Goal: Task Accomplishment & Management: Manage account settings

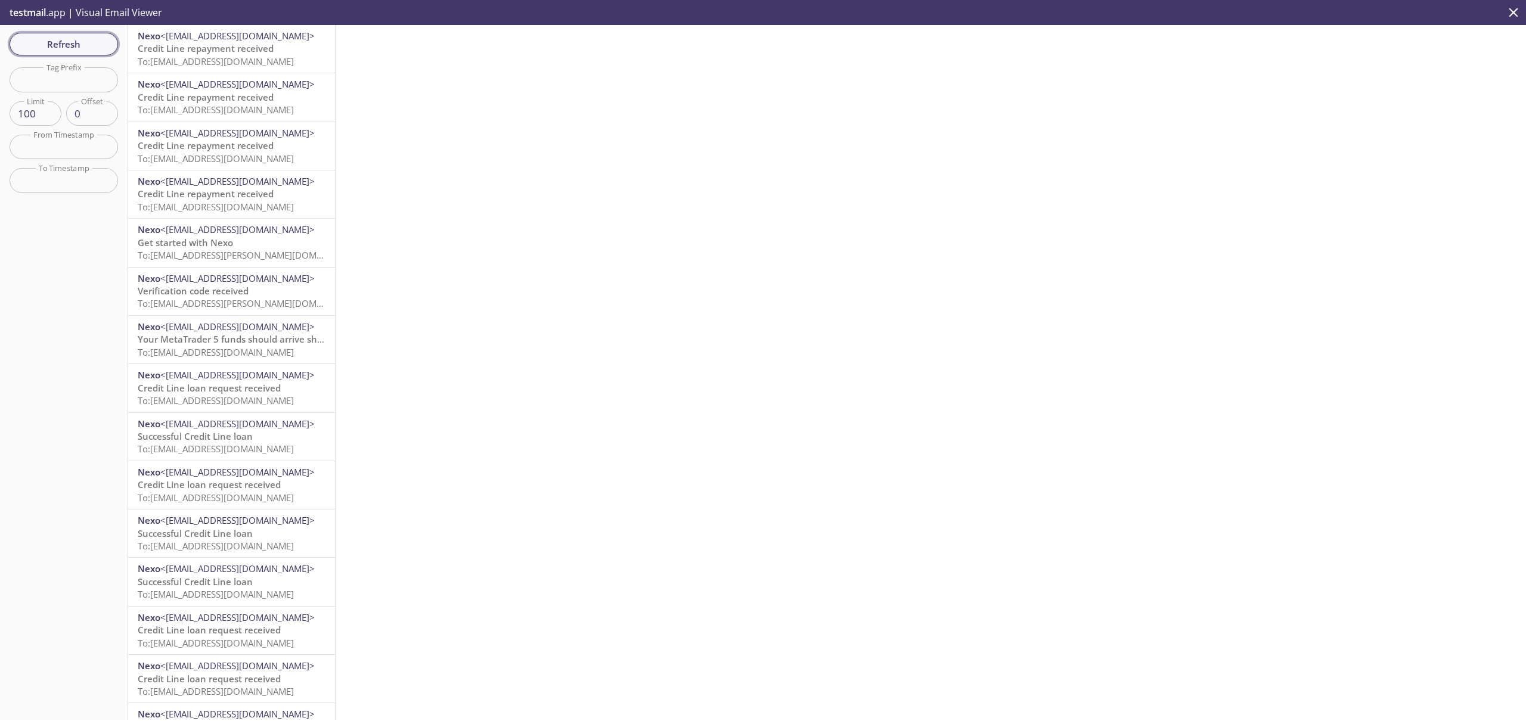
click at [59, 45] on span "Refresh" at bounding box center [63, 43] width 89 height 15
click at [1517, 9] on icon "close" at bounding box center [1512, 12] width 15 height 15
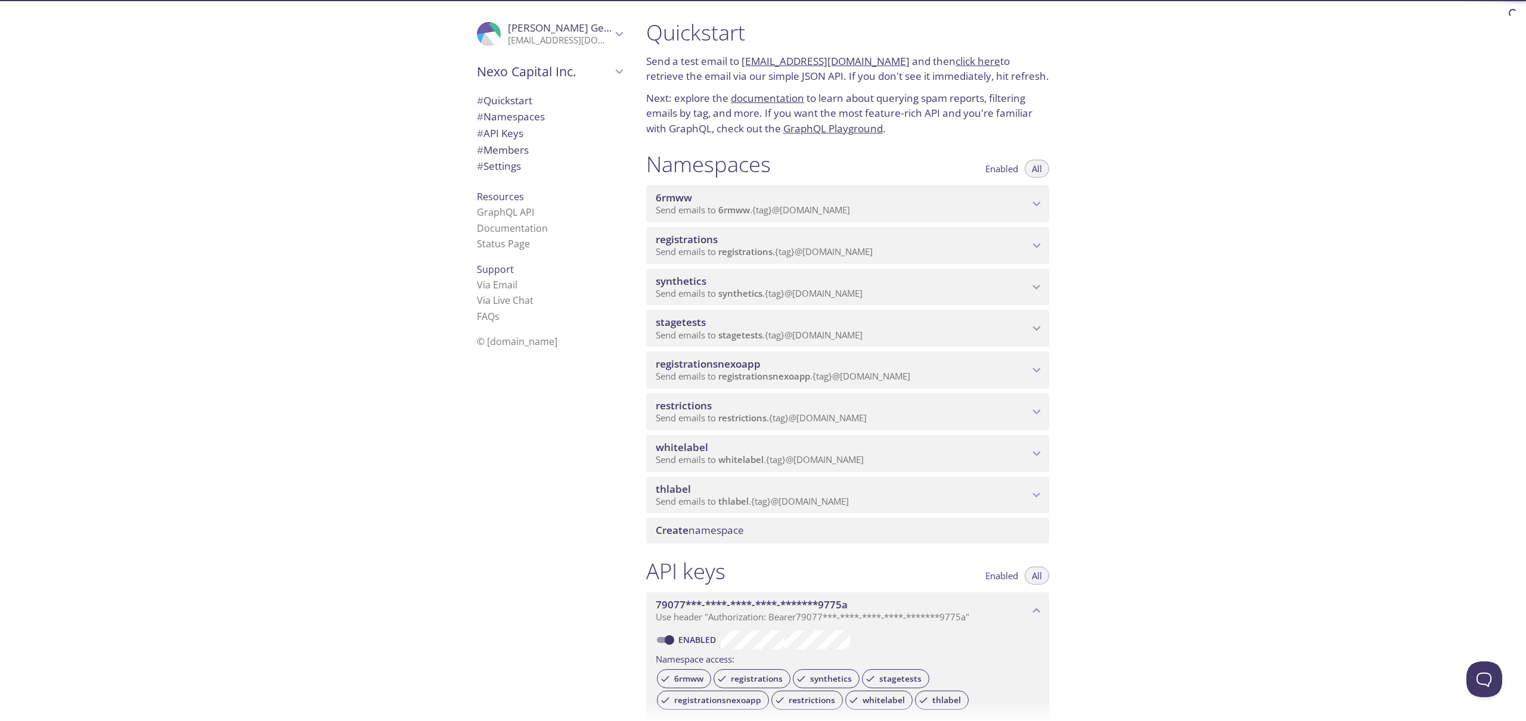
click at [342, 158] on div ".cls-1 { fill: #6d5ca8; } .cls-2 { fill: #3fc191; } .cls-3 { fill: #3b4752; } .…" at bounding box center [318, 360] width 636 height 721
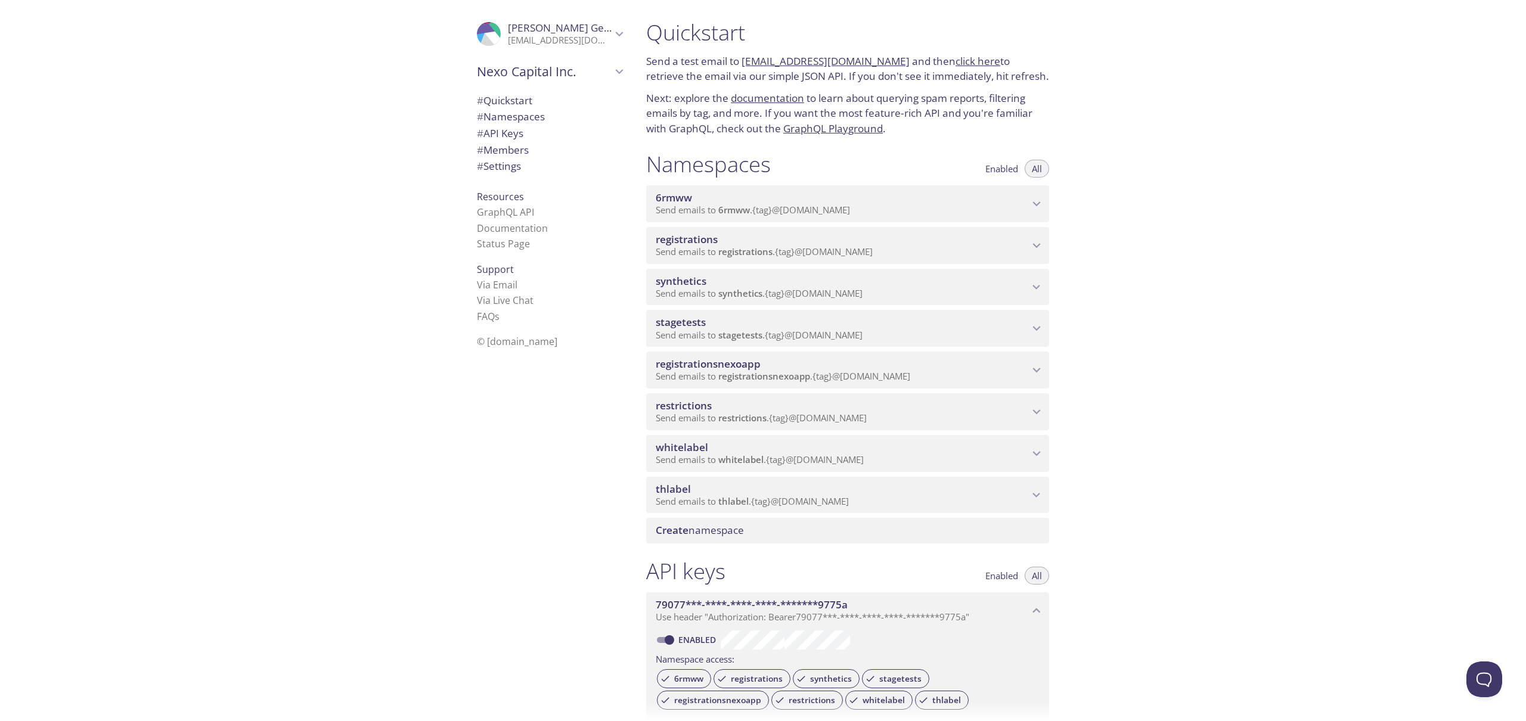
click at [611, 25] on div ".cls-1 { fill: #6d5ca8; } .cls-2 { fill: #3fc191; } .cls-3 { fill: #3b4752; } .…" at bounding box center [549, 33] width 164 height 39
click at [507, 69] on span "User Settings" at bounding box center [549, 65] width 145 height 15
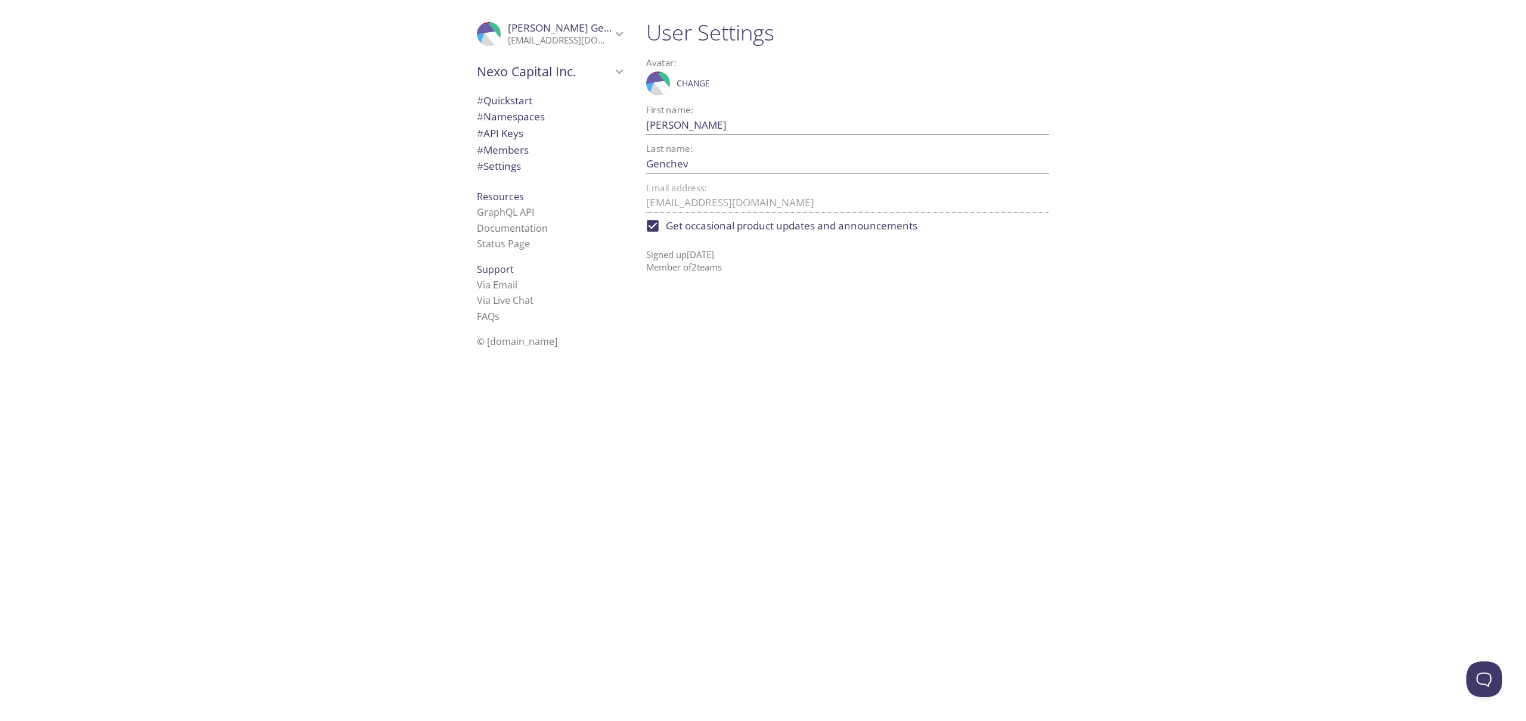
click at [597, 38] on p "[EMAIL_ADDRESS][DOMAIN_NAME]" at bounding box center [560, 41] width 104 height 12
click at [324, 169] on div ".cls-1 { fill: #6d5ca8; } .cls-2 { fill: #3fc191; } .cls-3 { fill: #3b4752; } .…" at bounding box center [318, 360] width 636 height 721
click at [291, 167] on div ".cls-1 { fill: #6d5ca8; } .cls-2 { fill: #3fc191; } .cls-3 { fill: #3b4752; } .…" at bounding box center [318, 360] width 636 height 721
click at [1038, 381] on div "User Settings Avatar: .cls-1 { fill: #6d5ca8; } .cls-2 { fill: #3fc191; } .cls-…" at bounding box center [851, 360] width 431 height 721
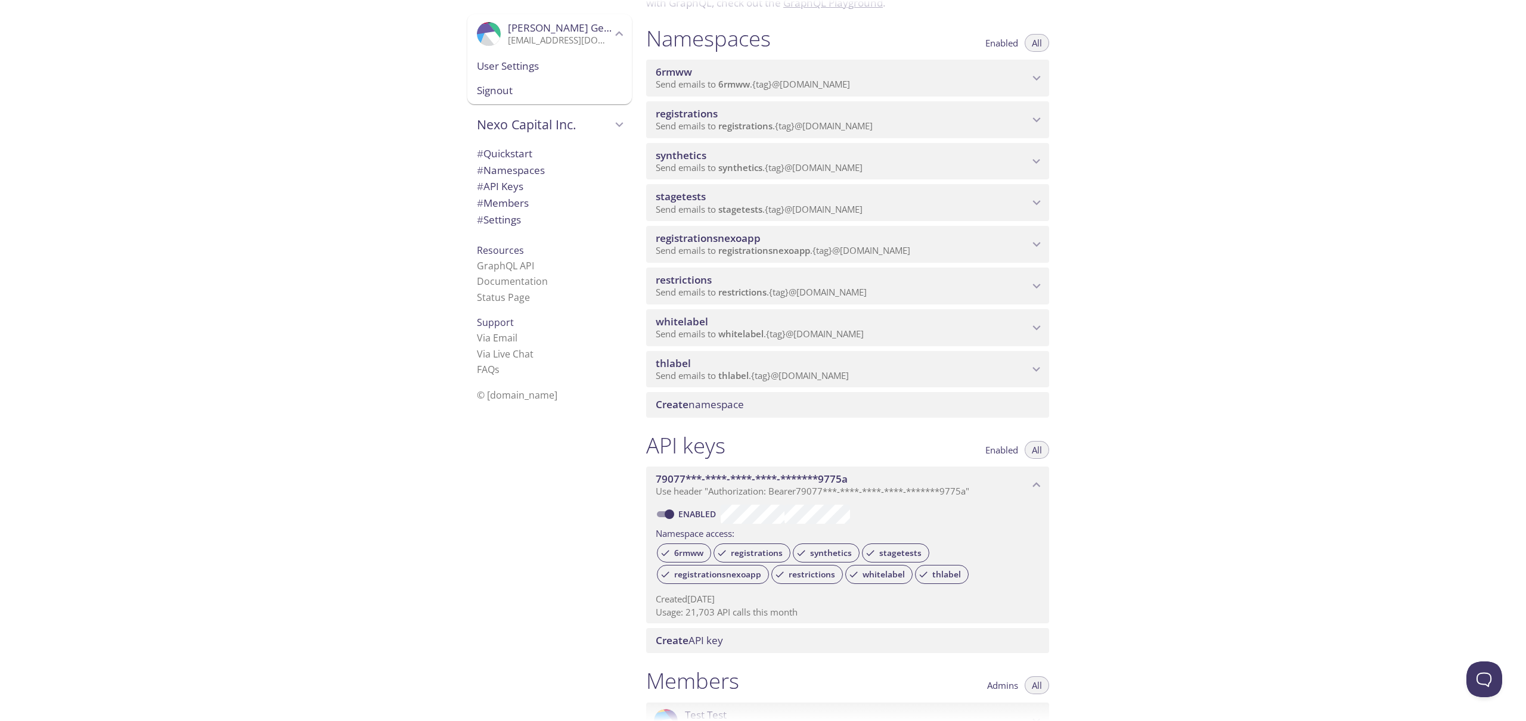
scroll to position [784, 0]
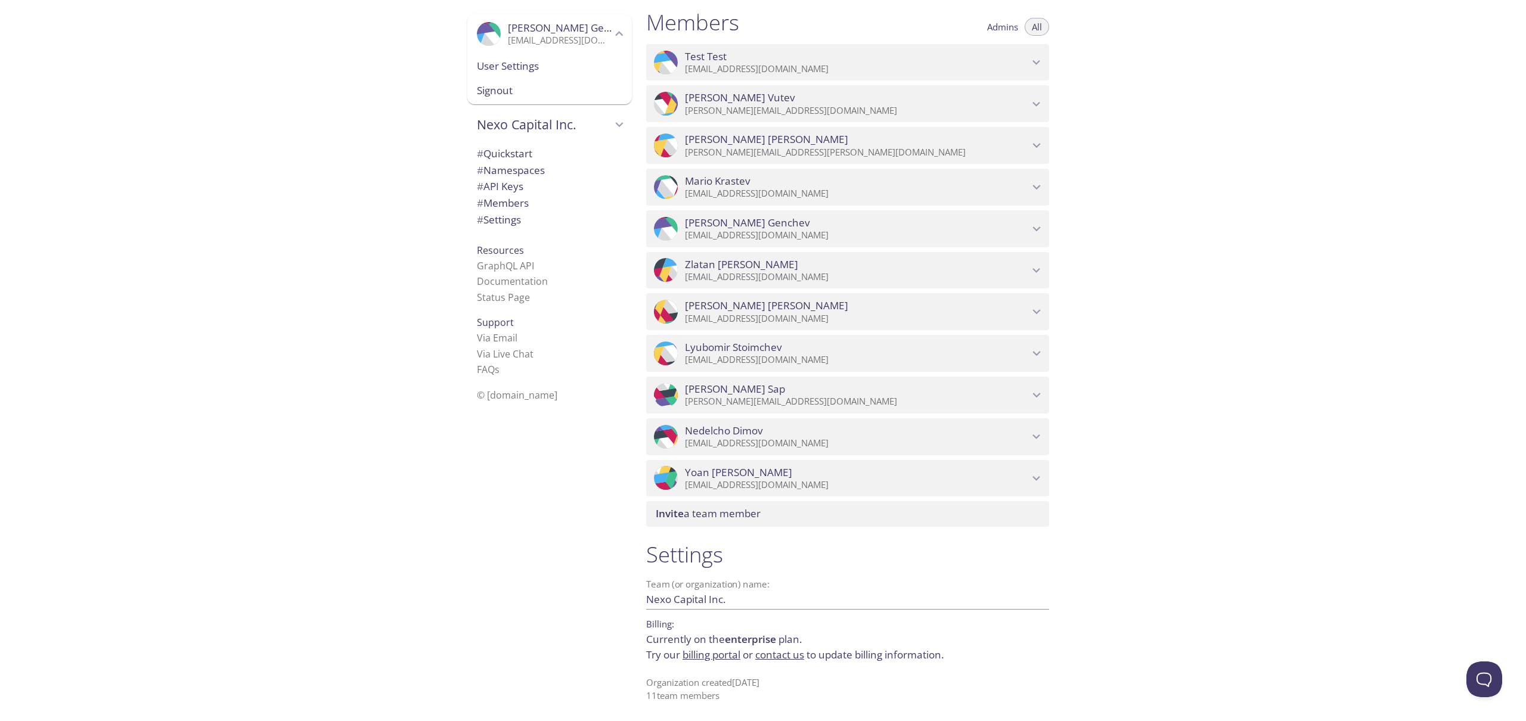
click at [1246, 282] on div "Quickstart Send a test email to 6rmww.test@inbox.testmail.app and then click he…" at bounding box center [1080, 360] width 889 height 721
click at [772, 514] on span "Invite a team member" at bounding box center [850, 513] width 389 height 13
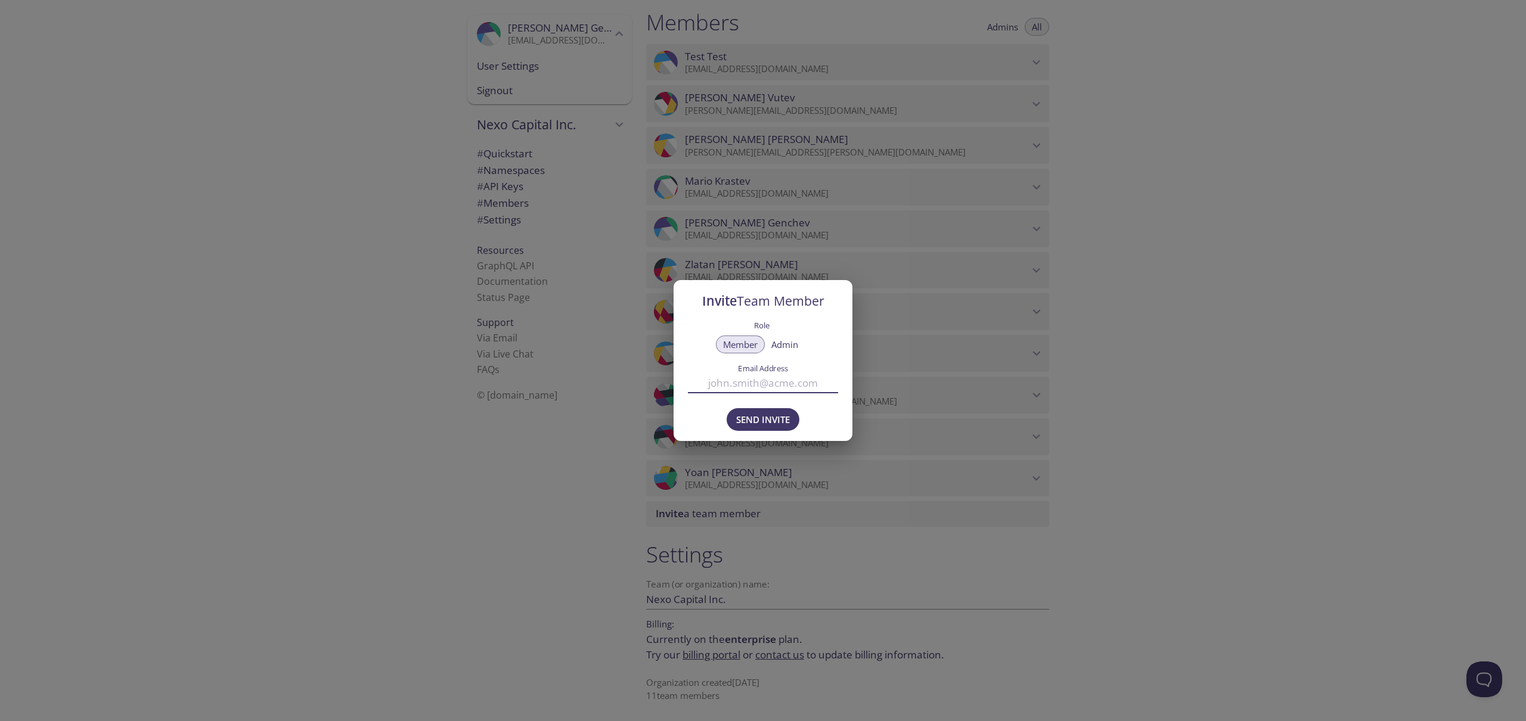
click at [759, 382] on input "Email Address" at bounding box center [763, 383] width 150 height 20
type input "[PERSON_NAME][EMAIL_ADDRESS][DOMAIN_NAME]"
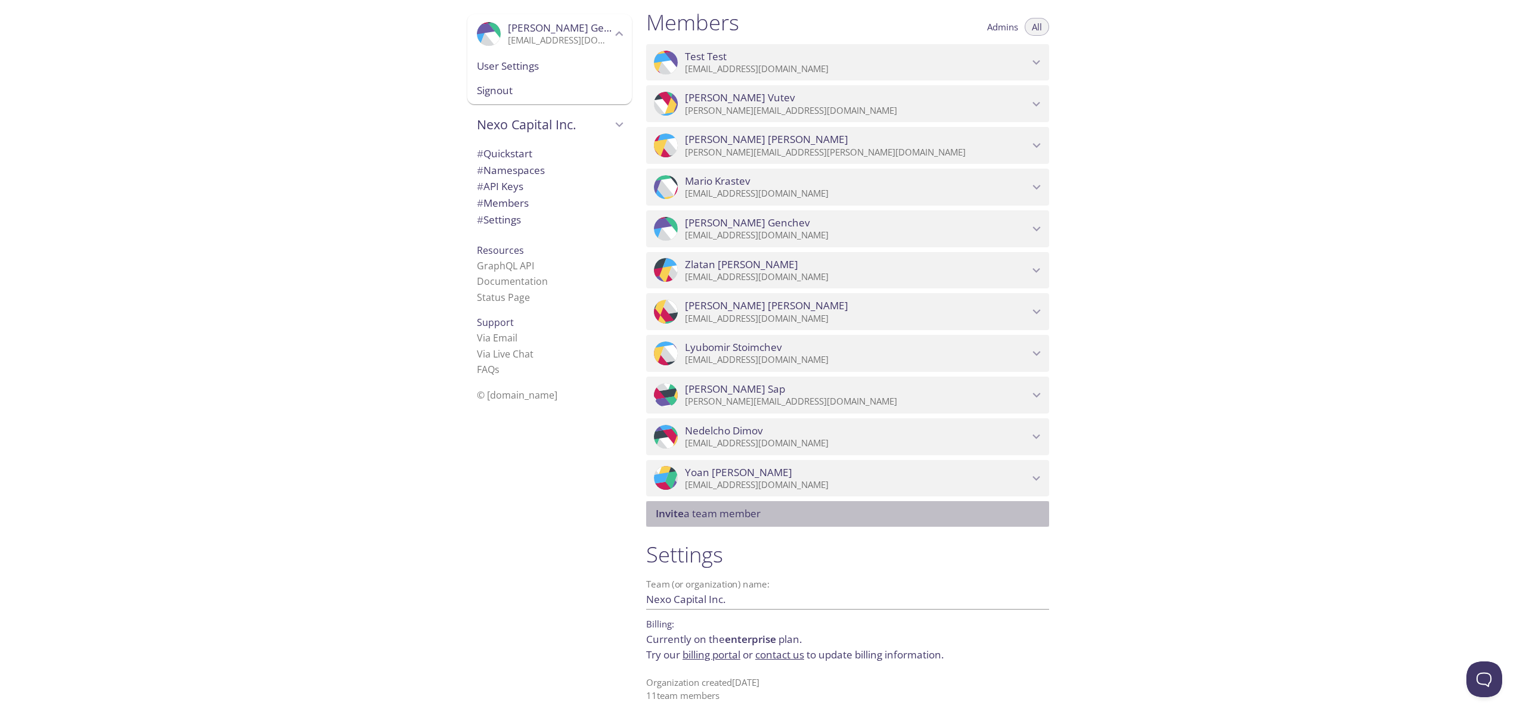
click at [1005, 27] on span "Admins" at bounding box center [1002, 27] width 31 height 0
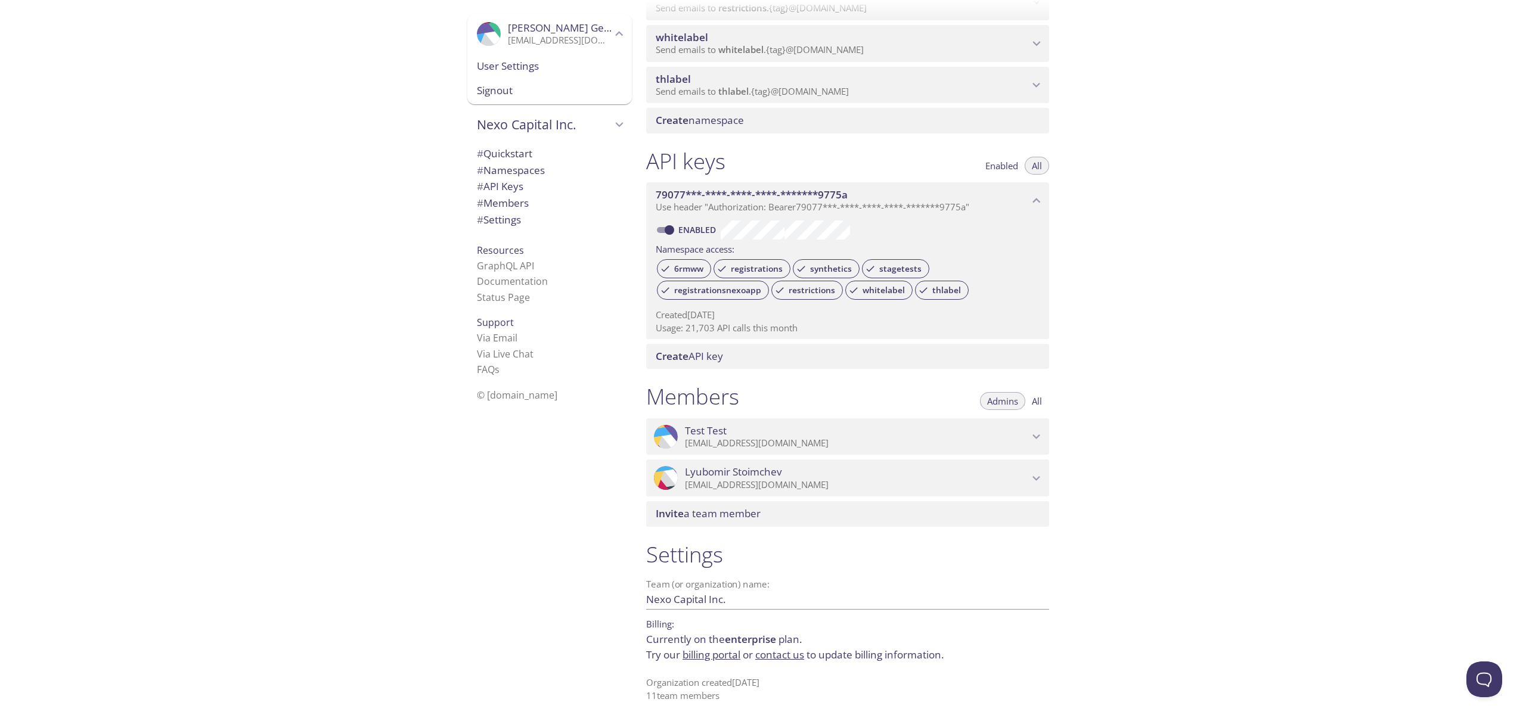
scroll to position [410, 0]
click at [1004, 166] on span "Enabled" at bounding box center [1001, 166] width 33 height 0
click at [1039, 166] on span "All" at bounding box center [1037, 166] width 10 height 0
click at [1035, 401] on span "All" at bounding box center [1037, 401] width 10 height 0
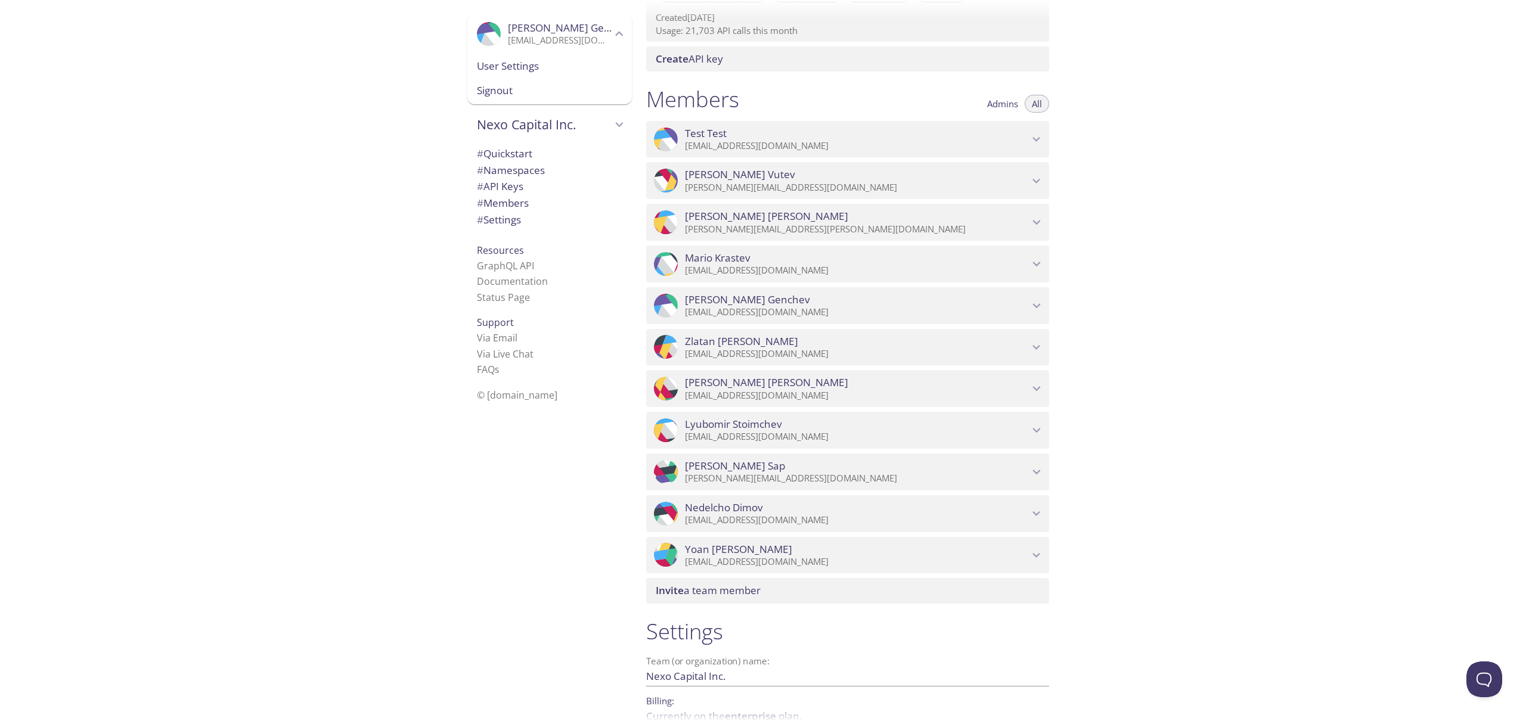
scroll to position [784, 0]
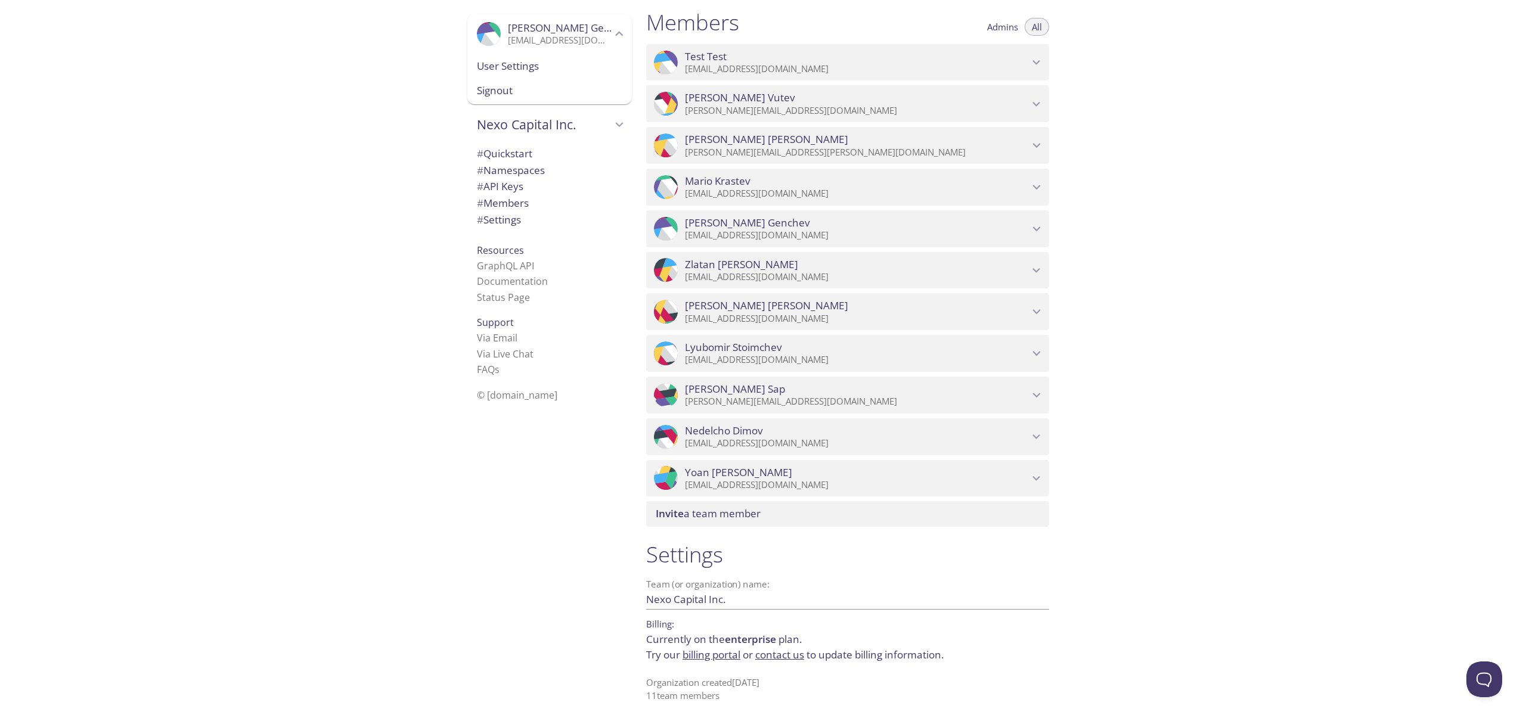
click at [755, 517] on span "Invite a team member" at bounding box center [708, 514] width 105 height 14
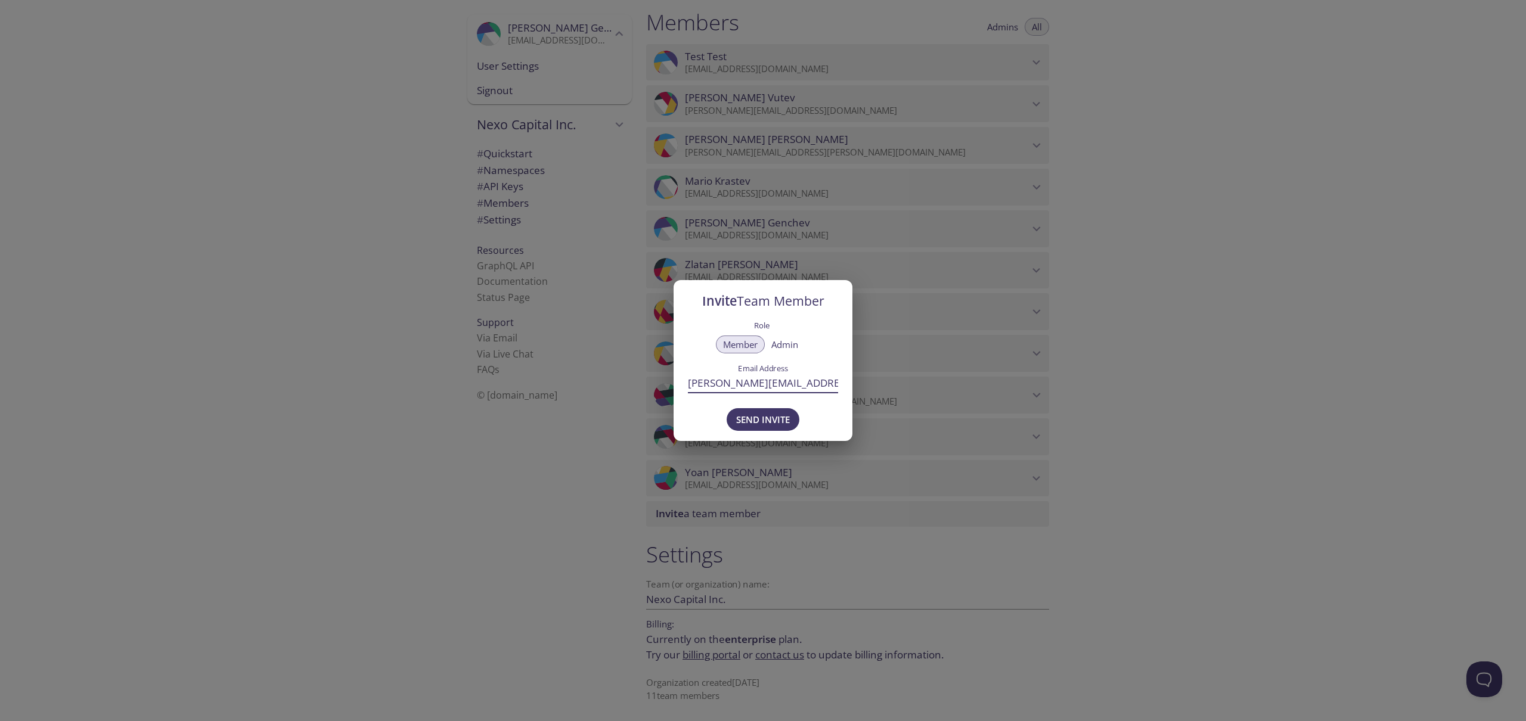
drag, startPoint x: 766, startPoint y: 384, endPoint x: 862, endPoint y: 379, distance: 96.7
click at [862, 379] on div "Invite Team Member Role Member Admin Email Address ekaterina.nedelina@nexo.com …" at bounding box center [763, 360] width 1526 height 721
click at [780, 383] on input "[PERSON_NAME][EMAIL_ADDRESS][DOMAIN_NAME]" at bounding box center [763, 383] width 150 height 20
click at [777, 418] on span "Send Invite" at bounding box center [763, 419] width 54 height 15
click at [1269, 337] on div "Invite Team Member Role Member Admin Email Address ekaterina.nedelina@nexo.com …" at bounding box center [763, 360] width 1526 height 721
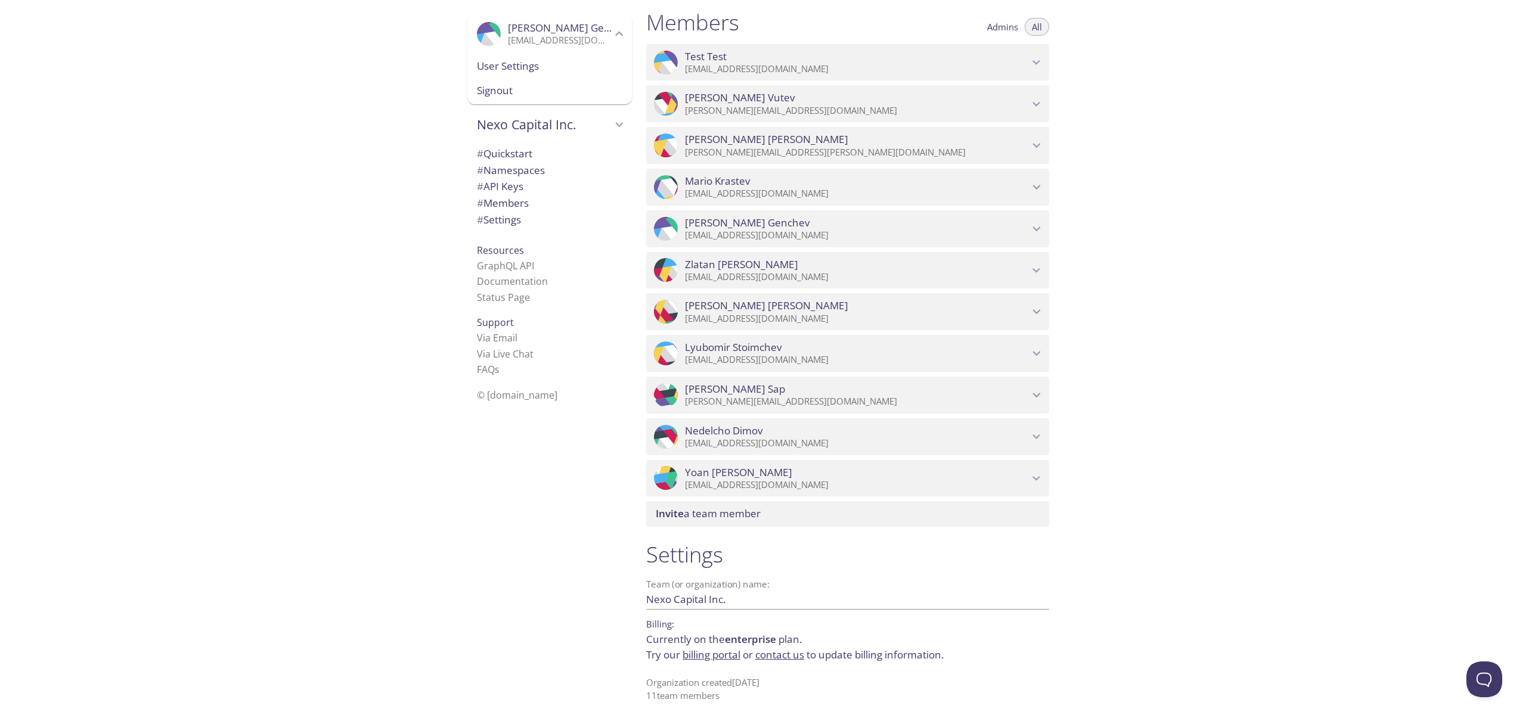
click at [1215, 309] on div "Quickstart Send a test email to 6rmww.test@inbox.testmail.app and then click he…" at bounding box center [1080, 360] width 889 height 721
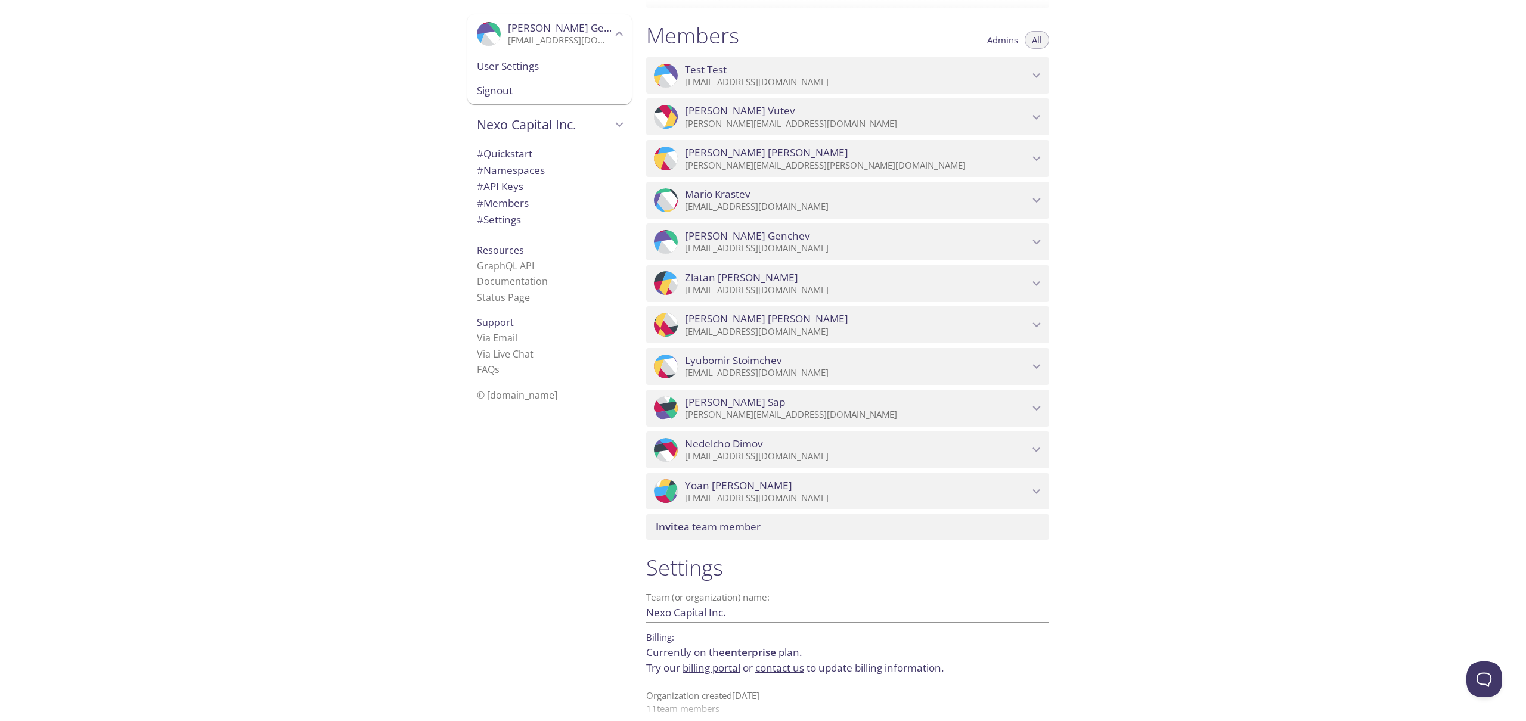
scroll to position [677, 0]
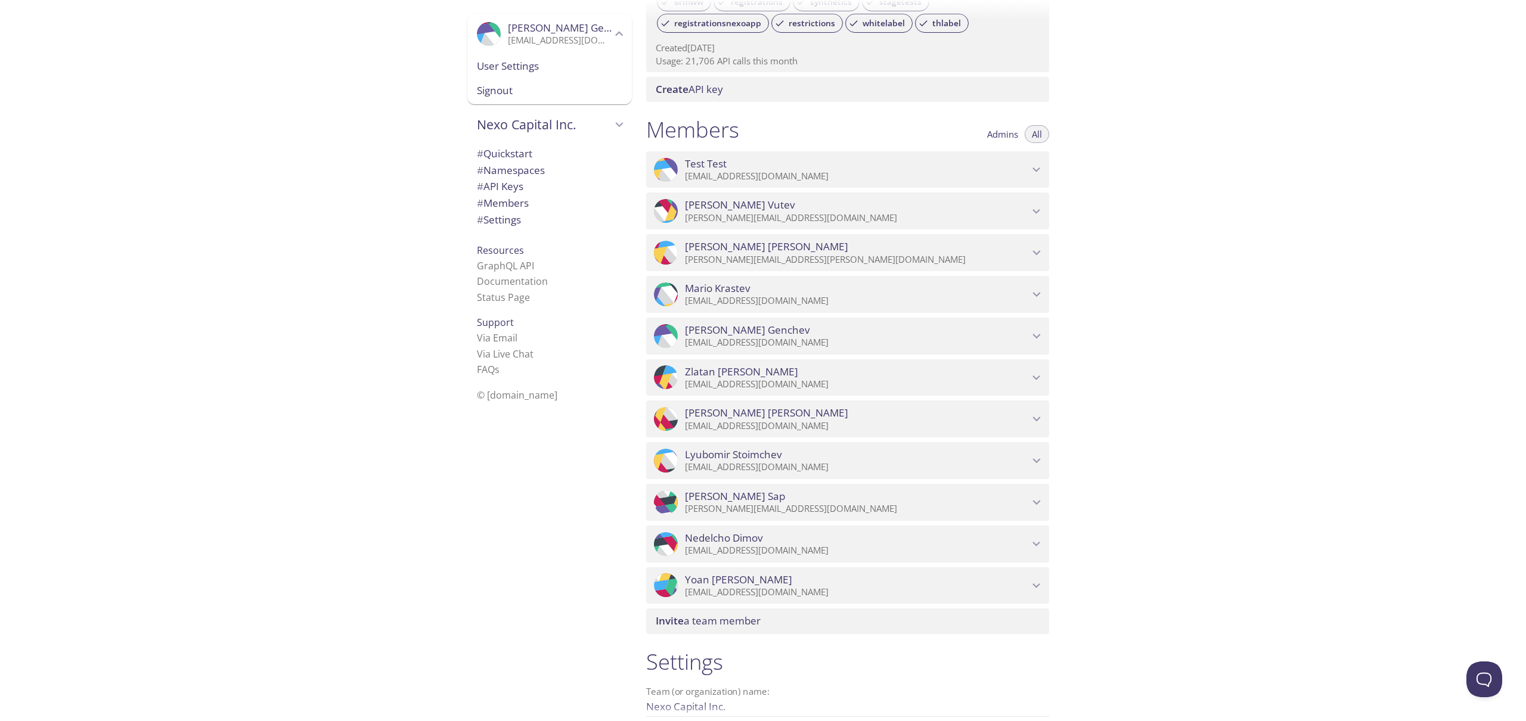
click at [1215, 309] on div "Quickstart Send a test email to 6rmww.test@inbox.testmail.app and then click he…" at bounding box center [1080, 360] width 889 height 721
click at [1215, 301] on div "Quickstart Send a test email to 6rmww.test@inbox.testmail.app and then click he…" at bounding box center [1080, 360] width 889 height 721
click at [1213, 281] on div "Quickstart Send a test email to 6rmww.test@inbox.testmail.app and then click he…" at bounding box center [1080, 360] width 889 height 721
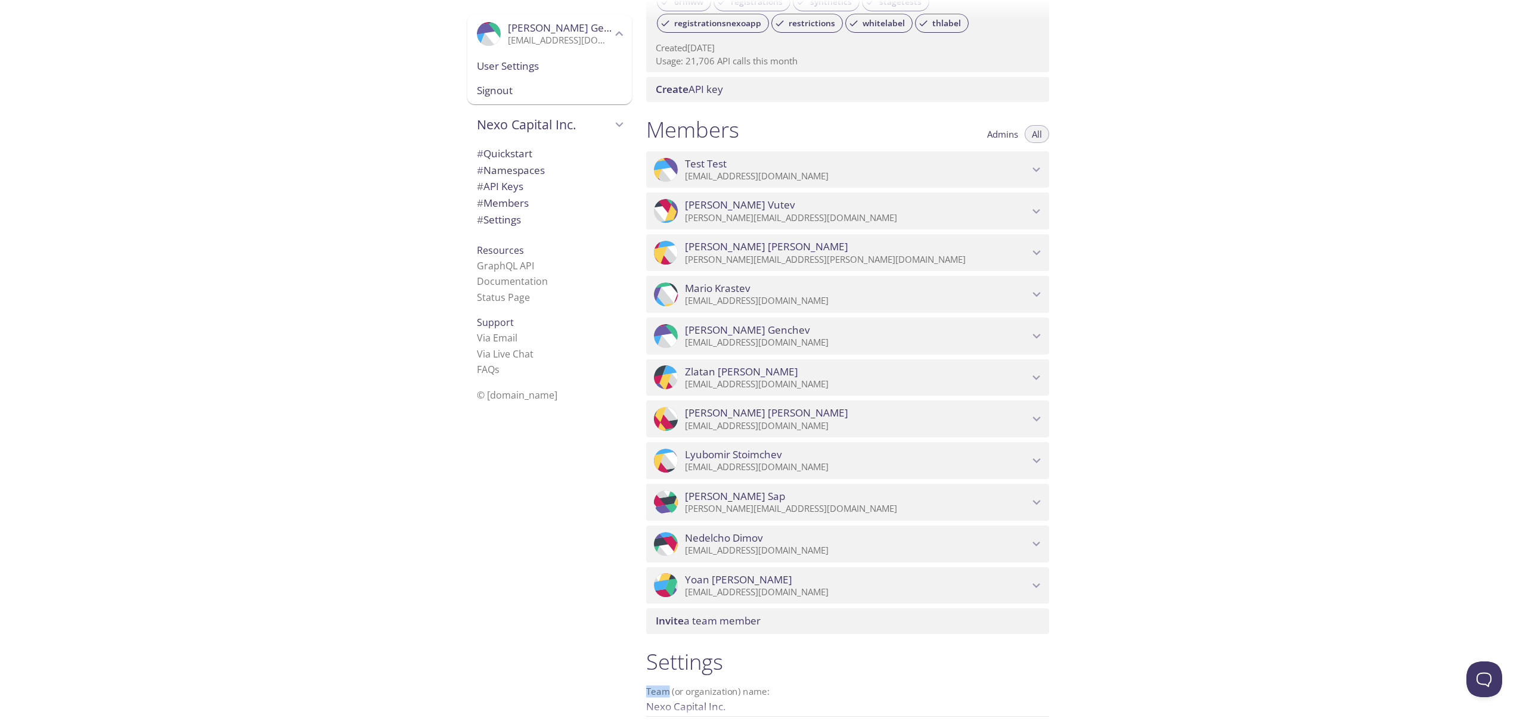
click at [1213, 281] on div "Quickstart Send a test email to 6rmww.test@inbox.testmail.app and then click he…" at bounding box center [1080, 360] width 889 height 721
click at [1215, 274] on div "Quickstart Send a test email to 6rmww.test@inbox.testmail.app and then click he…" at bounding box center [1080, 360] width 889 height 721
click at [834, 333] on span "Yordan Genchev" at bounding box center [857, 330] width 344 height 13
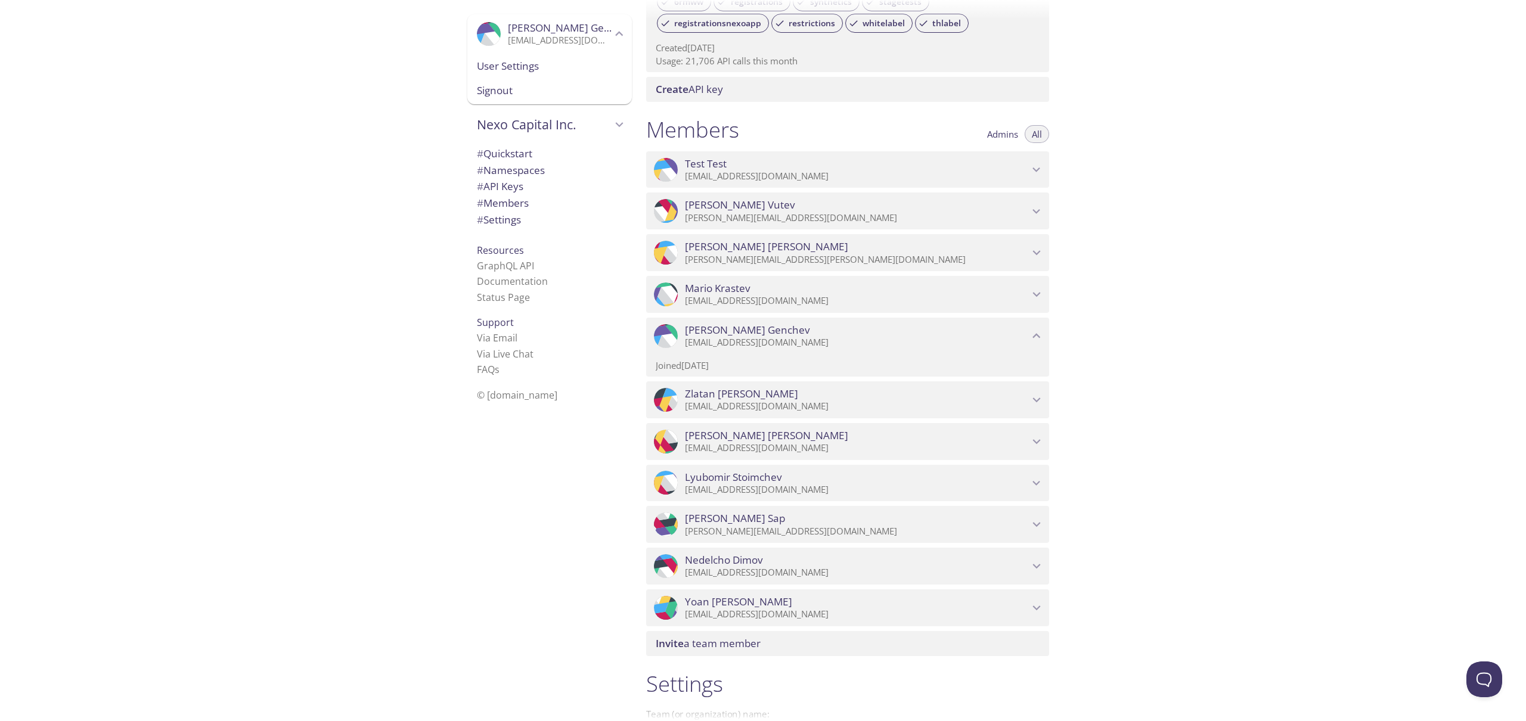
click at [710, 367] on p "Joined 30 Apr 2025" at bounding box center [848, 365] width 384 height 13
click at [1131, 342] on div "Quickstart Send a test email to 6rmww.test@inbox.testmail.app and then click he…" at bounding box center [1080, 360] width 889 height 721
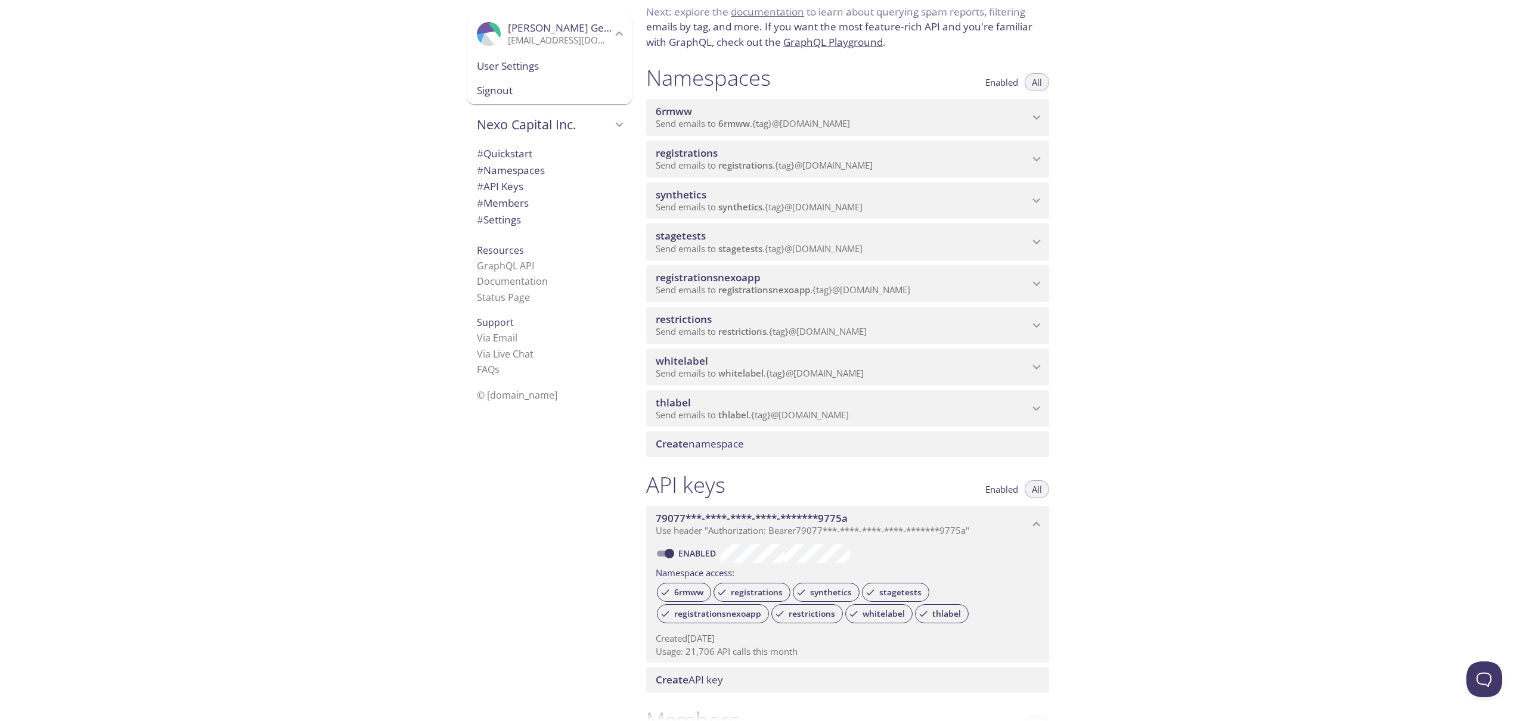
scroll to position [0, 0]
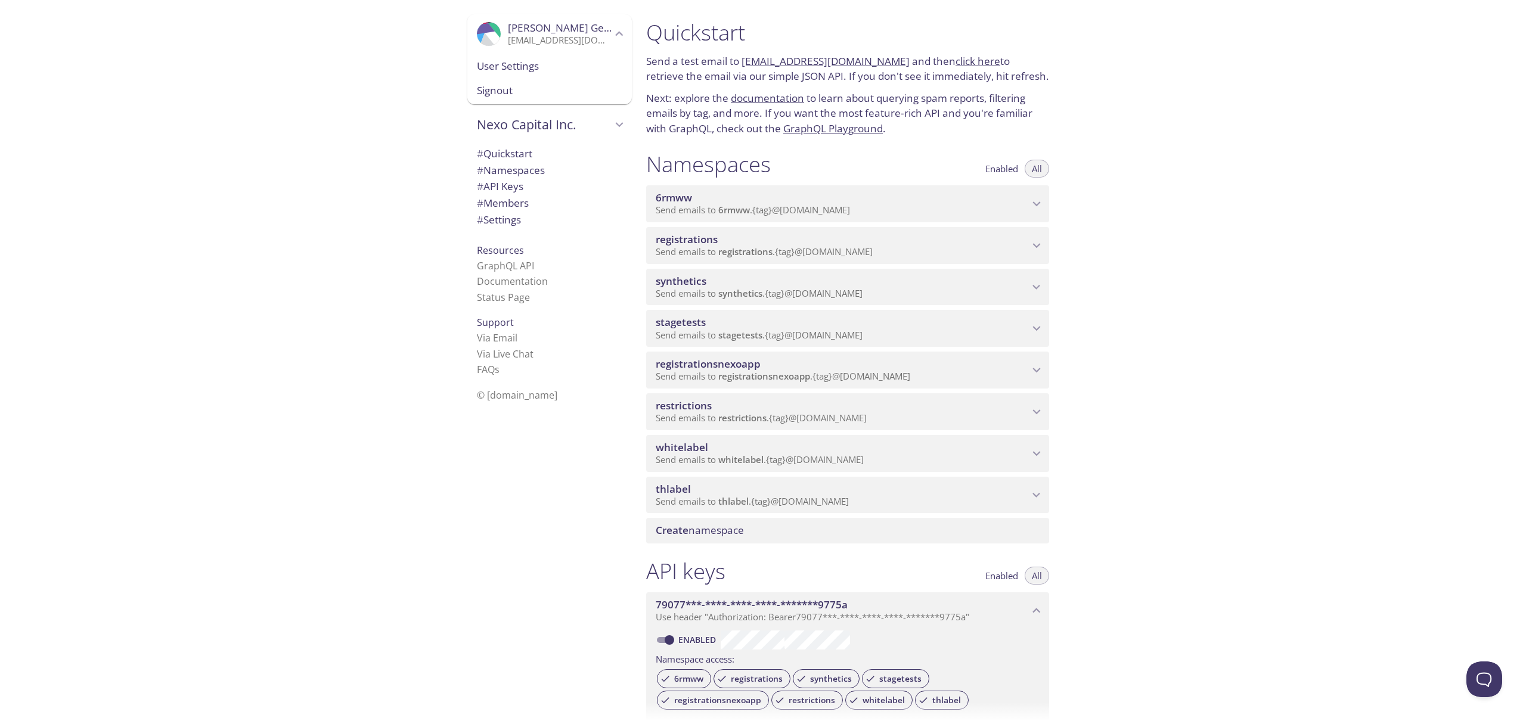
click at [1132, 342] on div "Quickstart Send a test email to 6rmww.test@inbox.testmail.app and then click he…" at bounding box center [1080, 360] width 889 height 721
click at [1202, 318] on div "Quickstart Send a test email to 6rmww.test@inbox.testmail.app and then click he…" at bounding box center [1080, 360] width 889 height 721
click at [1199, 302] on div "Quickstart Send a test email to 6rmww.test@inbox.testmail.app and then click he…" at bounding box center [1080, 360] width 889 height 721
click at [1197, 294] on div "Quickstart Send a test email to 6rmww.test@inbox.testmail.app and then click he…" at bounding box center [1080, 360] width 889 height 721
click at [1196, 300] on div "Quickstart Send a test email to 6rmww.test@inbox.testmail.app and then click he…" at bounding box center [1080, 360] width 889 height 721
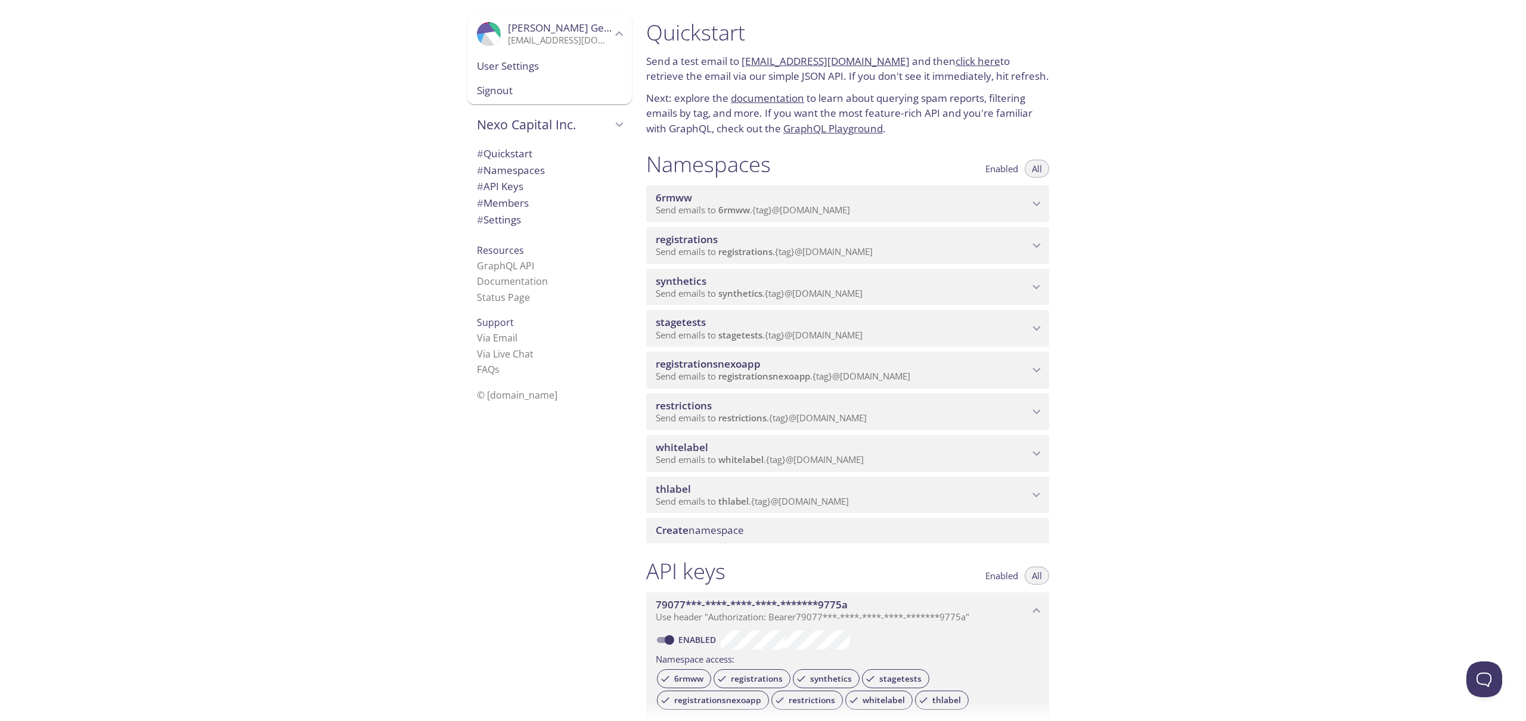
click at [1201, 282] on div "Quickstart Send a test email to 6rmww.test@inbox.testmail.app and then click he…" at bounding box center [1080, 360] width 889 height 721
click at [1202, 277] on div "Quickstart Send a test email to 6rmww.test@inbox.testmail.app and then click he…" at bounding box center [1080, 360] width 889 height 721
click at [1201, 285] on div "Quickstart Send a test email to 6rmww.test@inbox.testmail.app and then click he…" at bounding box center [1080, 360] width 889 height 721
click at [1219, 281] on div "Quickstart Send a test email to 6rmww.test@inbox.testmail.app and then click he…" at bounding box center [1080, 360] width 889 height 721
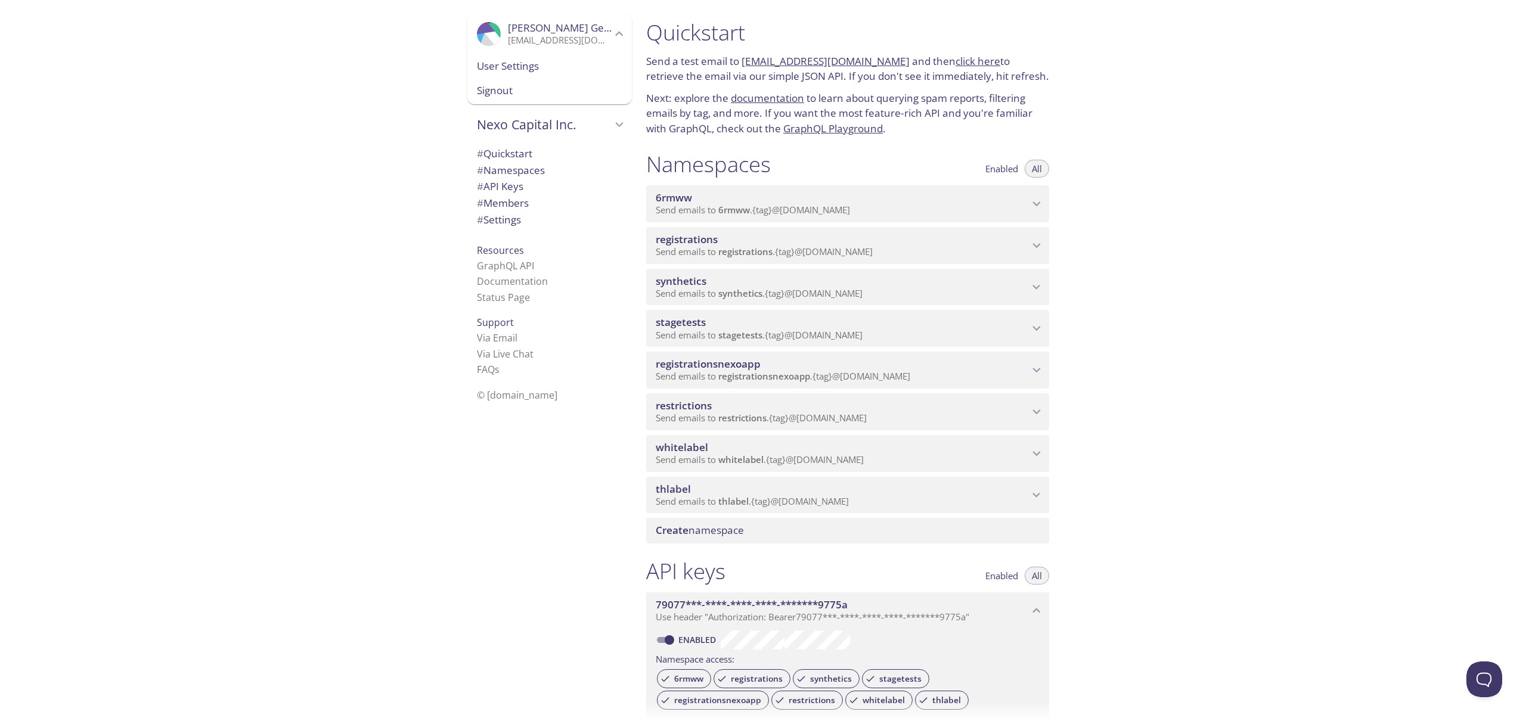
click at [1219, 281] on div "Quickstart Send a test email to 6rmww.test@inbox.testmail.app and then click he…" at bounding box center [1080, 360] width 889 height 721
click at [1220, 280] on div "Quickstart Send a test email to 6rmww.test@inbox.testmail.app and then click he…" at bounding box center [1080, 360] width 889 height 721
click at [1222, 276] on div "Quickstart Send a test email to 6rmww.test@inbox.testmail.app and then click he…" at bounding box center [1080, 360] width 889 height 721
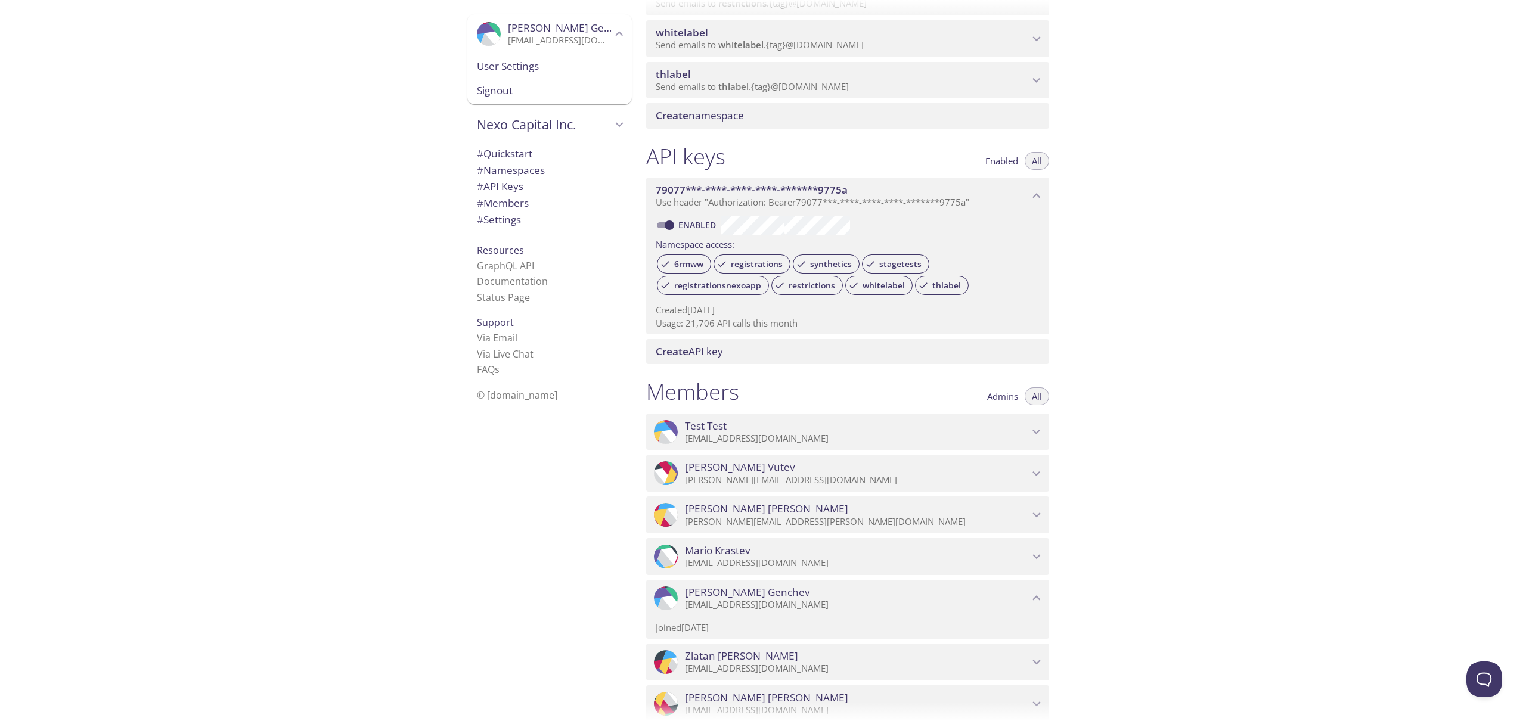
click at [1186, 399] on div "Quickstart Send a test email to 6rmww.test@inbox.testmail.app and then click he…" at bounding box center [1080, 360] width 889 height 721
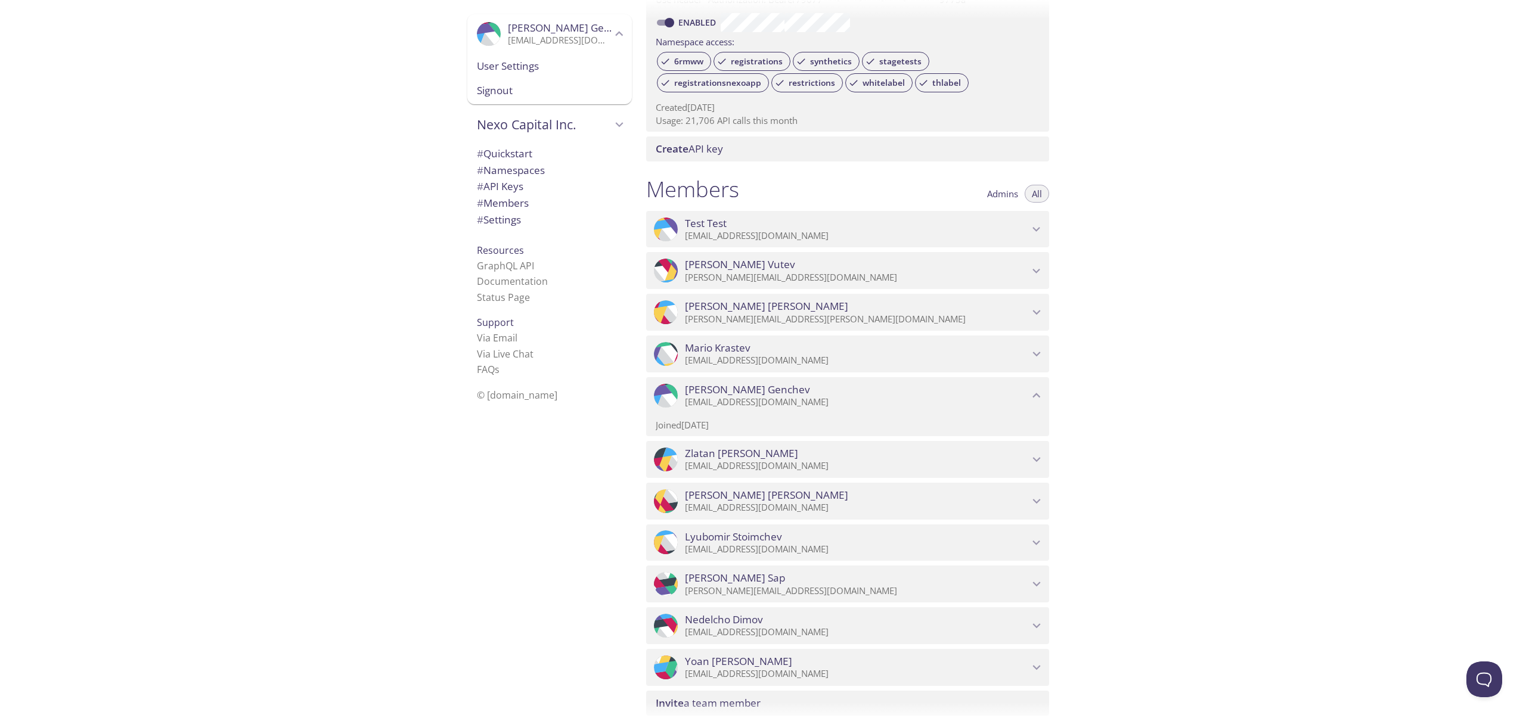
click at [1185, 399] on div "Quickstart Send a test email to 6rmww.test@inbox.testmail.app and then click he…" at bounding box center [1080, 360] width 889 height 721
click at [1007, 194] on span "Admins" at bounding box center [1002, 194] width 31 height 0
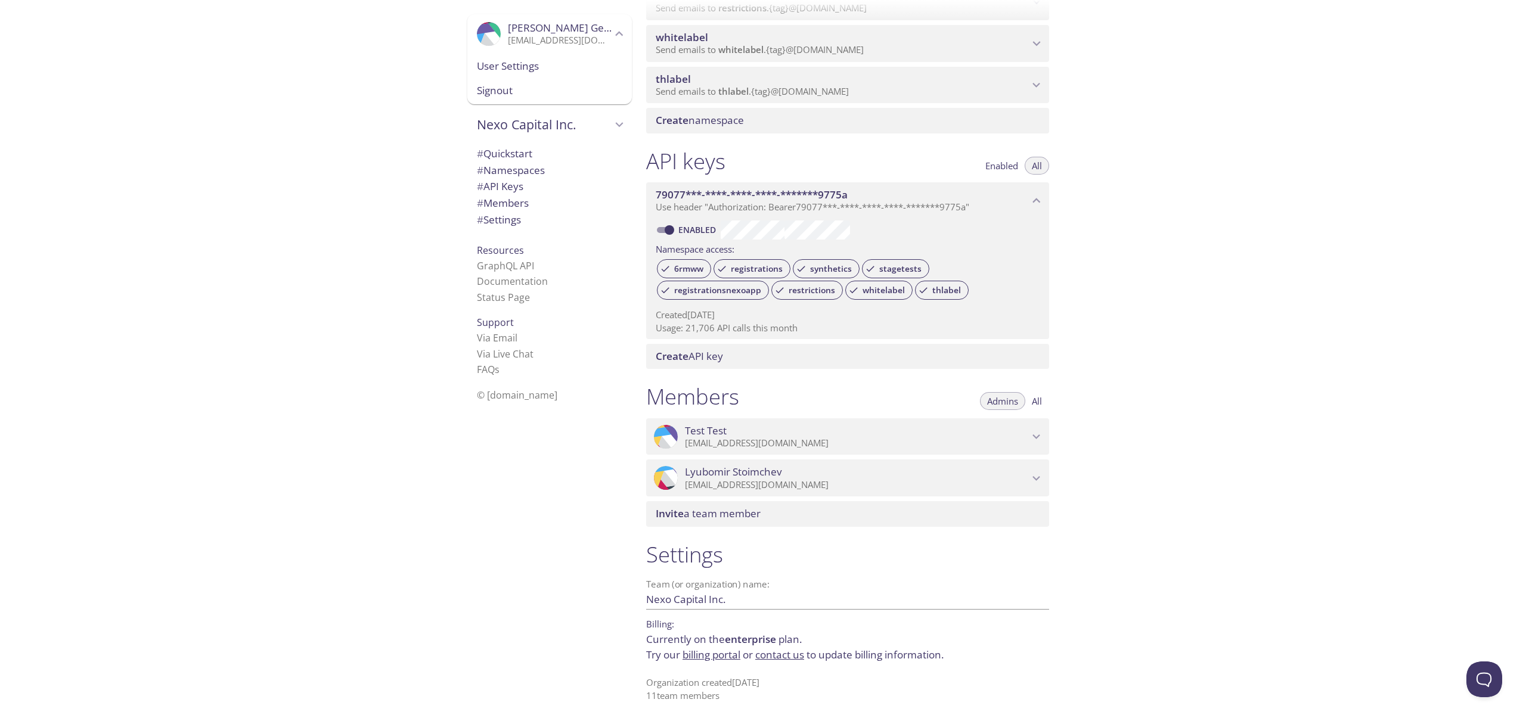
scroll to position [410, 0]
click at [1414, 390] on div "Quickstart Send a test email to 6rmww.test@inbox.testmail.app and then click he…" at bounding box center [1080, 360] width 889 height 721
click at [769, 508] on span "Invite a team member" at bounding box center [850, 513] width 389 height 13
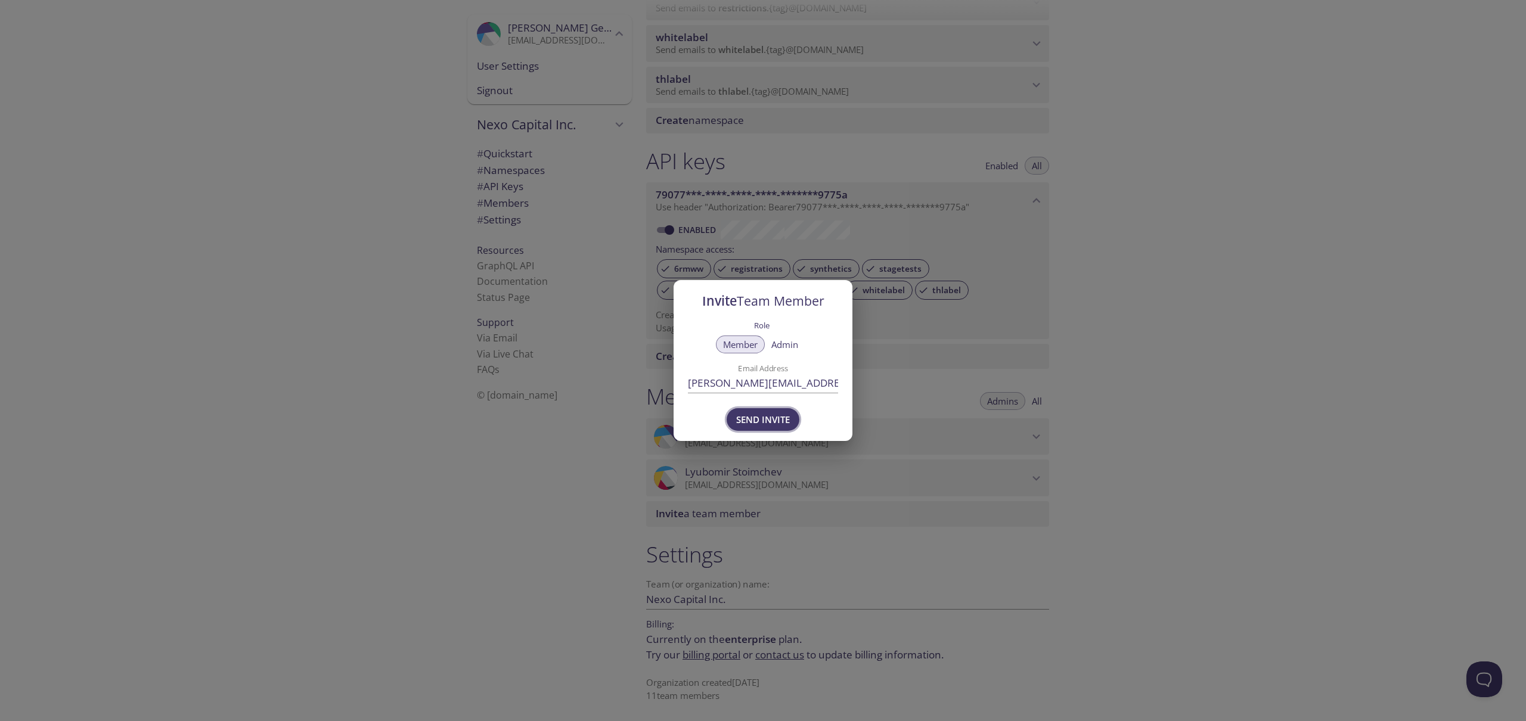
click at [775, 421] on span "Send Invite" at bounding box center [763, 419] width 54 height 15
click at [715, 23] on span "Only org admins can invite new members" at bounding box center [739, 24] width 172 height 13
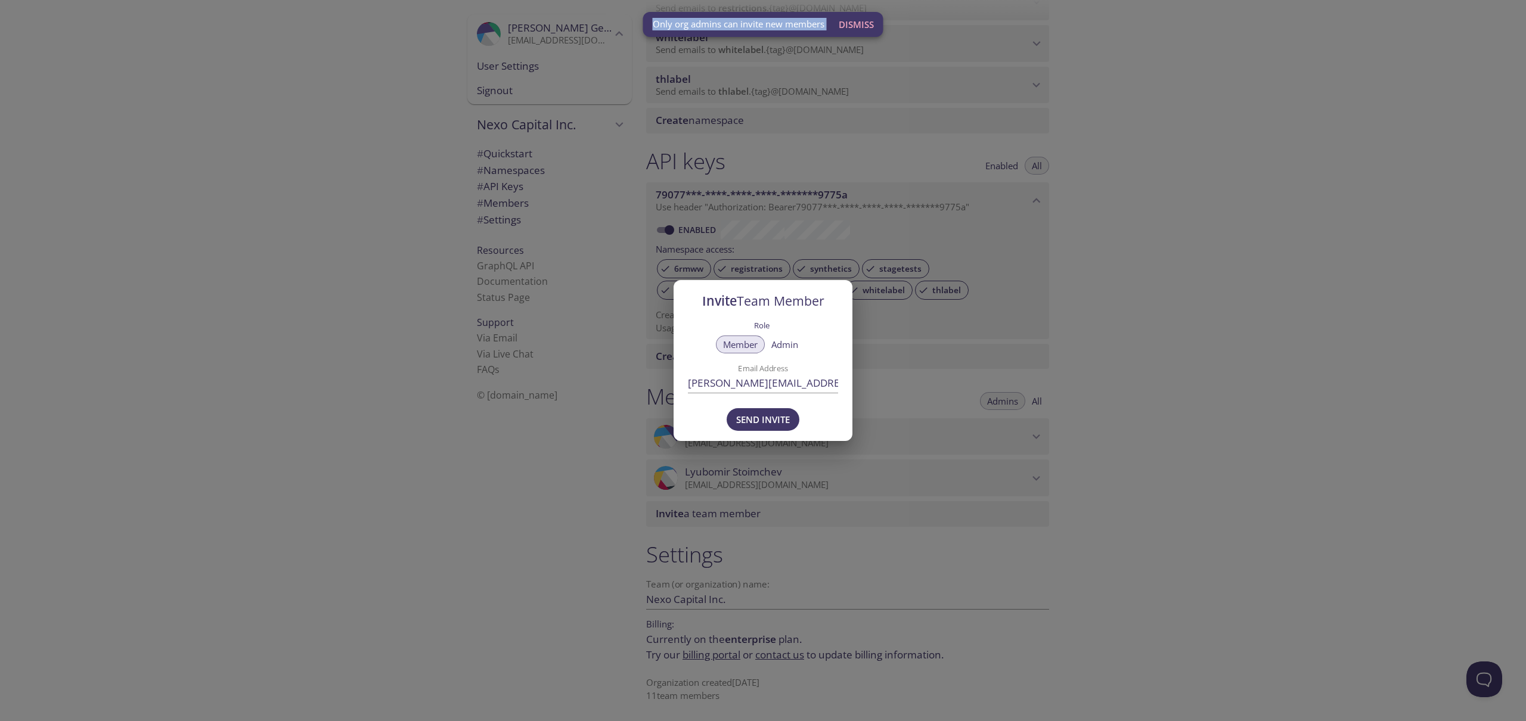
click at [726, 24] on span "Only org admins can invite new members" at bounding box center [739, 24] width 172 height 13
click at [1247, 376] on div "Invite Team Member Role Member Admin Email Address ekaterina.nedelina@nexo.com …" at bounding box center [763, 360] width 1526 height 721
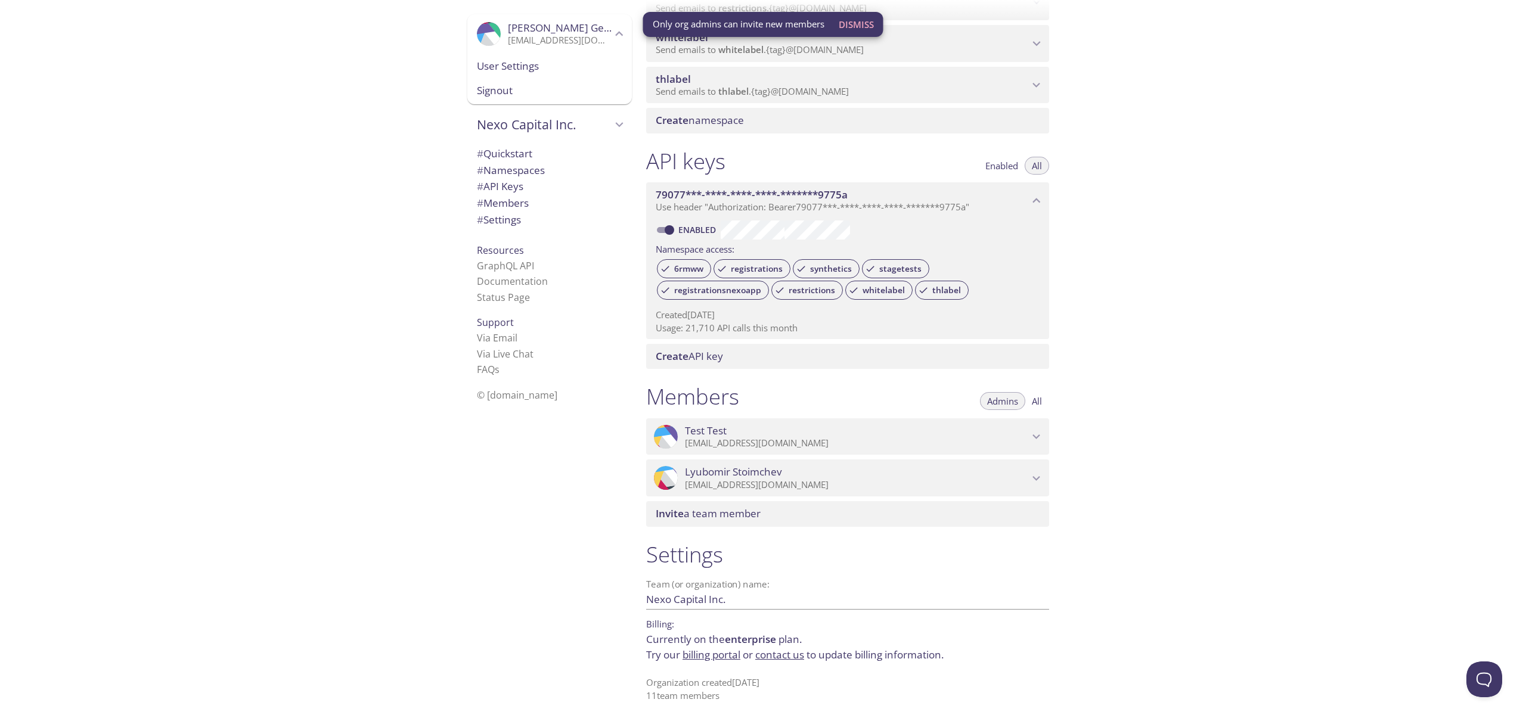
drag, startPoint x: 1246, startPoint y: 377, endPoint x: 1243, endPoint y: 365, distance: 12.3
click at [1246, 377] on div "Quickstart Send a test email to 6rmww.test@inbox.testmail.app and then click he…" at bounding box center [1080, 360] width 889 height 721
click at [1243, 364] on div "Quickstart Send a test email to 6rmww.test@inbox.testmail.app and then click he…" at bounding box center [1080, 360] width 889 height 721
click at [1242, 361] on div "Quickstart Send a test email to 6rmww.test@inbox.testmail.app and then click he…" at bounding box center [1080, 360] width 889 height 721
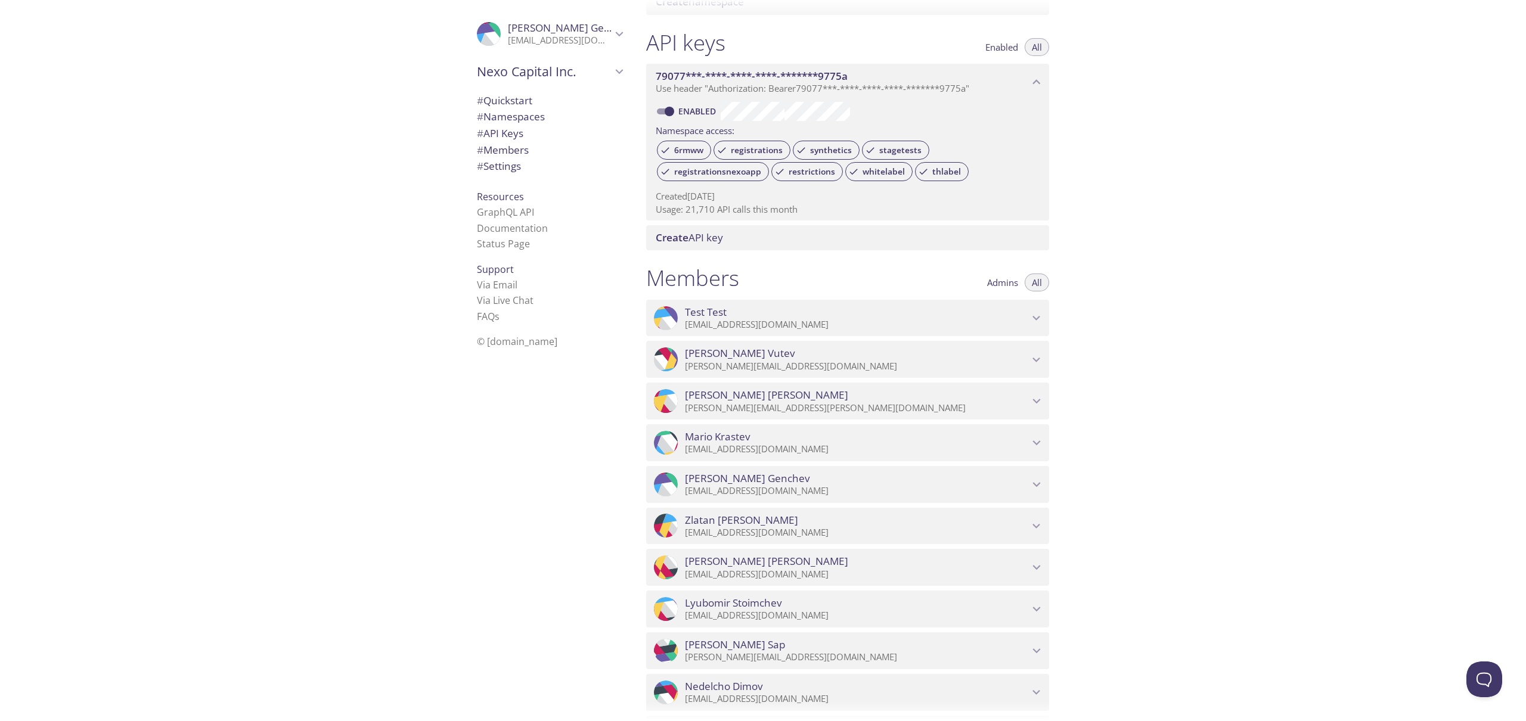
scroll to position [546, 0]
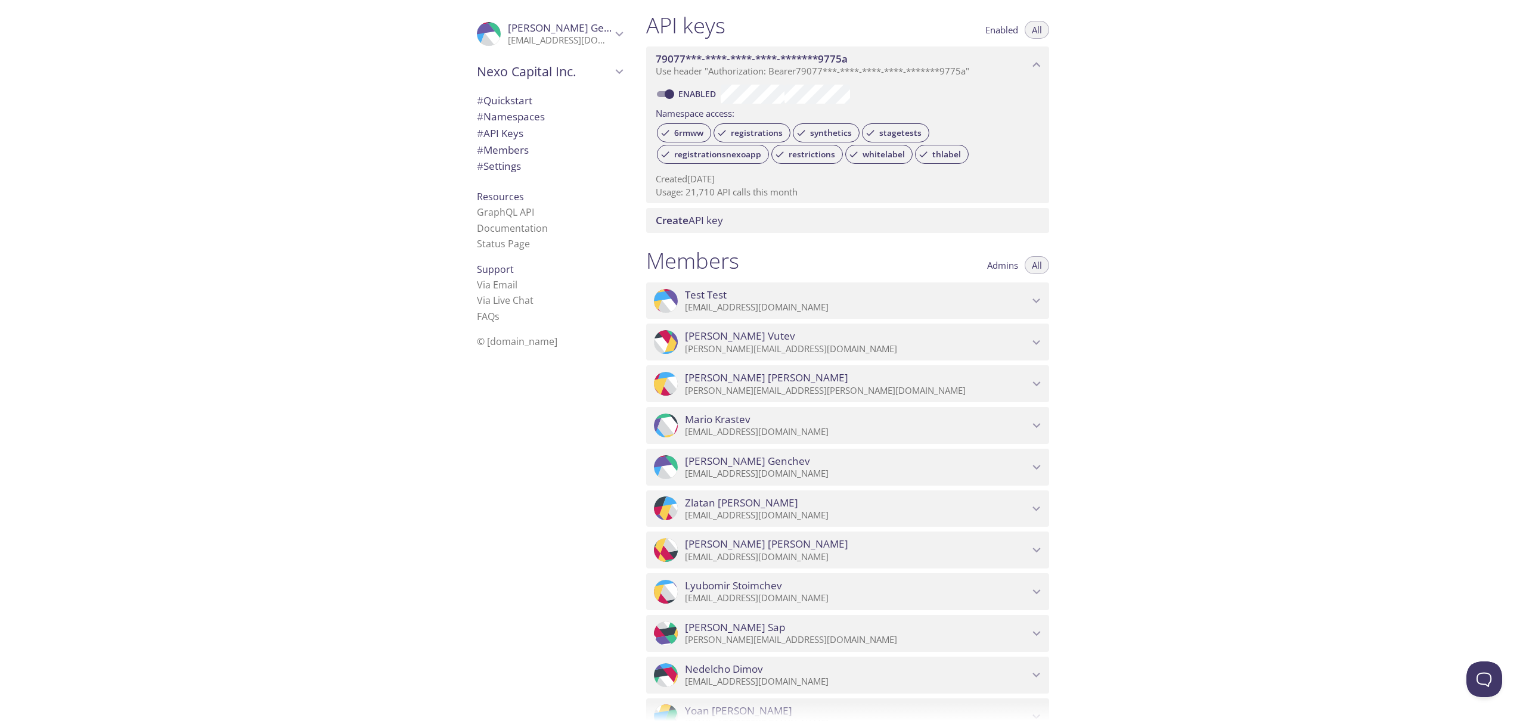
click at [990, 265] on span "Admins" at bounding box center [1002, 265] width 31 height 0
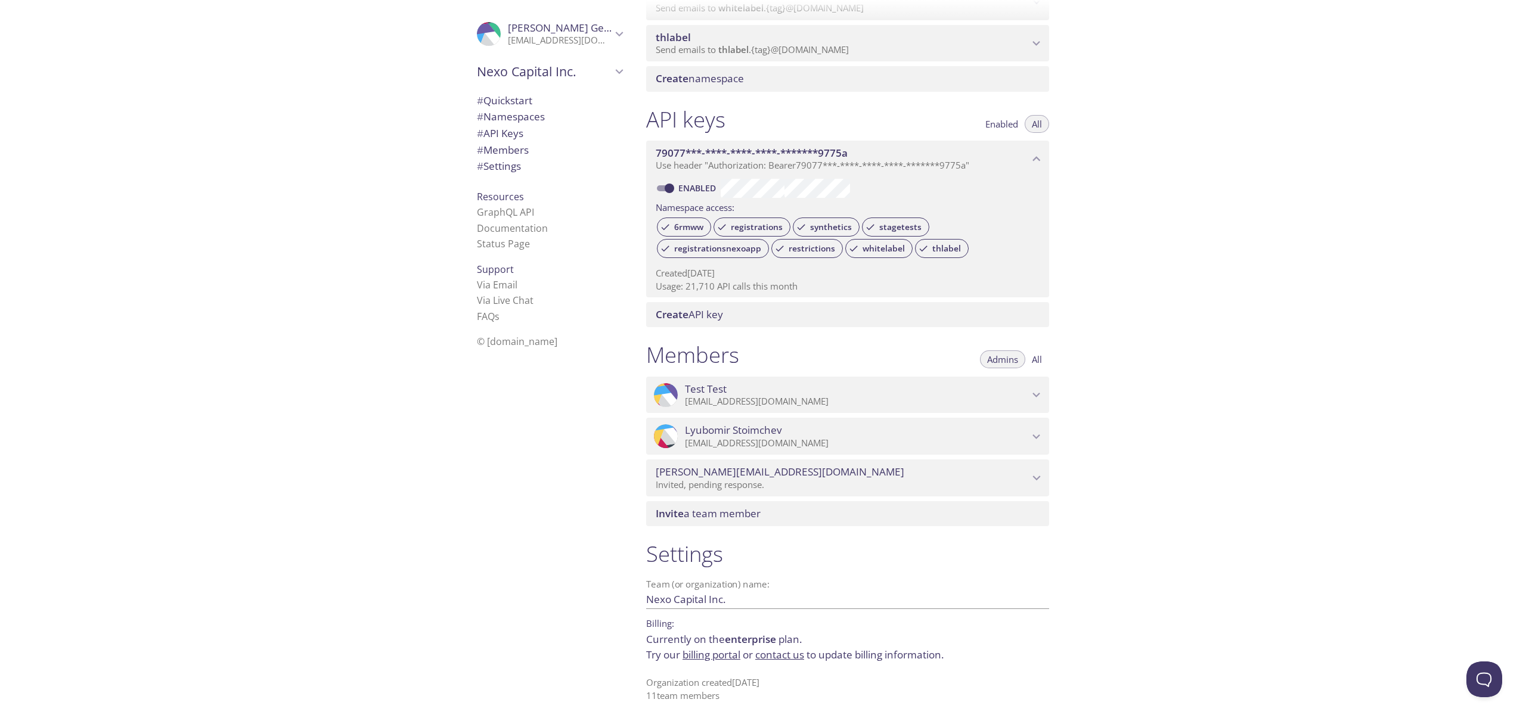
scroll to position [452, 0]
click at [1218, 398] on div "Quickstart Send a test email to 6rmww.test@inbox.testmail.app and then click he…" at bounding box center [1080, 360] width 889 height 721
click at [1213, 391] on div "Quickstart Send a test email to 6rmww.test@inbox.testmail.app and then click he…" at bounding box center [1080, 360] width 889 height 721
click at [1208, 381] on div "Quickstart Send a test email to 6rmww.test@inbox.testmail.app and then click he…" at bounding box center [1080, 360] width 889 height 721
click at [1172, 401] on div "Quickstart Send a test email to 6rmww.test@inbox.testmail.app and then click he…" at bounding box center [1080, 360] width 889 height 721
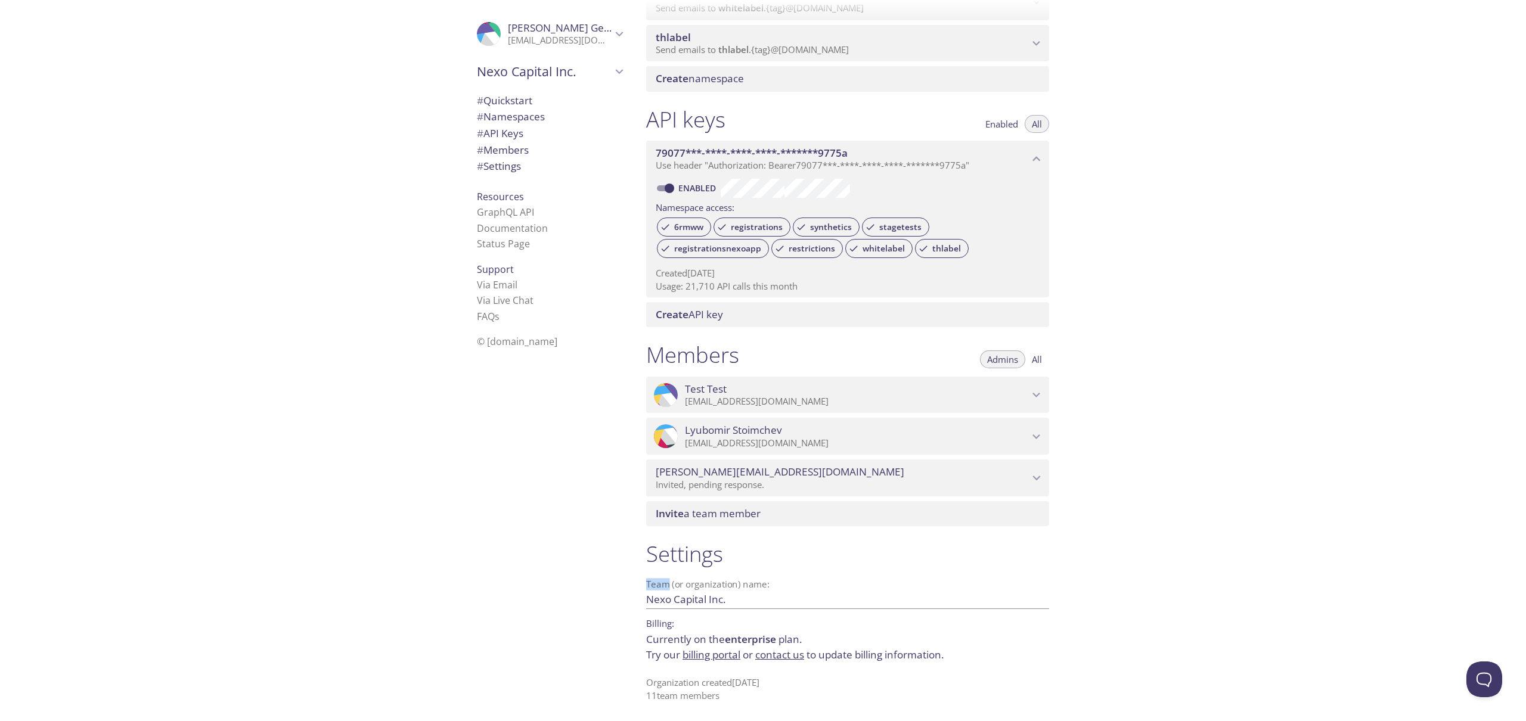
click at [1172, 401] on div "Quickstart Send a test email to 6rmww.test@inbox.testmail.app and then click he…" at bounding box center [1080, 360] width 889 height 721
click at [1172, 338] on div "Quickstart Send a test email to 6rmww.test@inbox.testmail.app and then click he…" at bounding box center [1080, 360] width 889 height 721
click at [1184, 309] on div "Quickstart Send a test email to 6rmww.test@inbox.testmail.app and then click he…" at bounding box center [1080, 360] width 889 height 721
click at [1207, 412] on div "Quickstart Send a test email to 6rmww.test@inbox.testmail.app and then click he…" at bounding box center [1080, 360] width 889 height 721
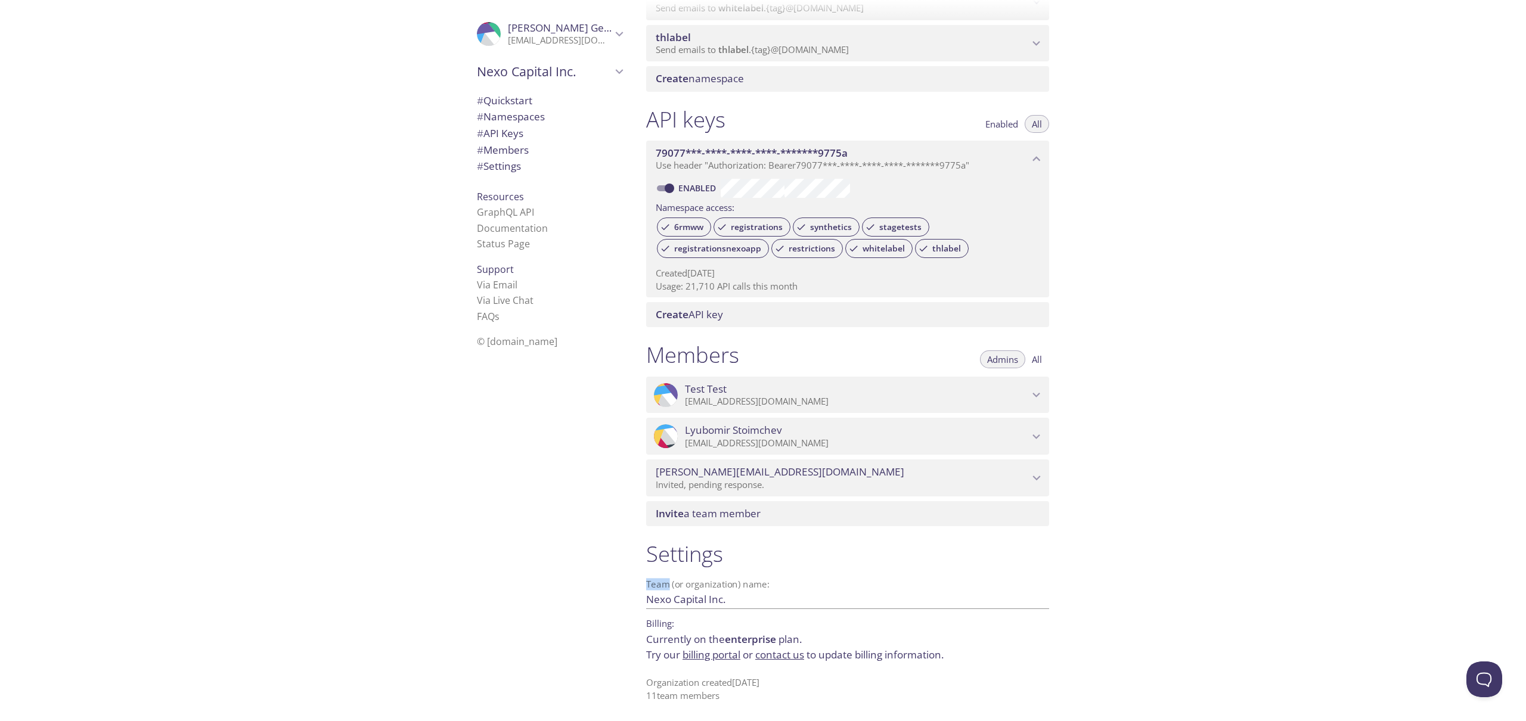
click at [1207, 412] on div "Quickstart Send a test email to 6rmww.test@inbox.testmail.app and then click he…" at bounding box center [1080, 360] width 889 height 721
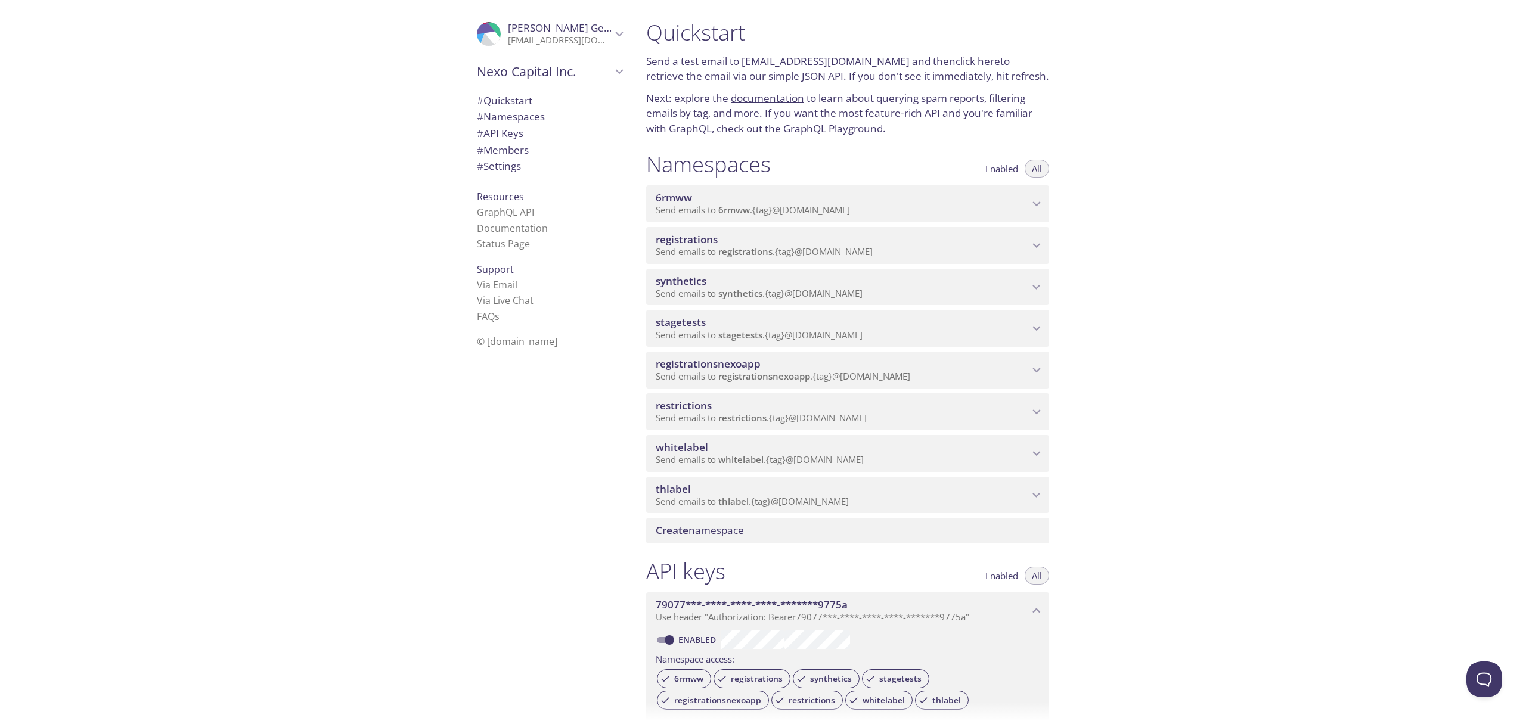
scroll to position [534, 0]
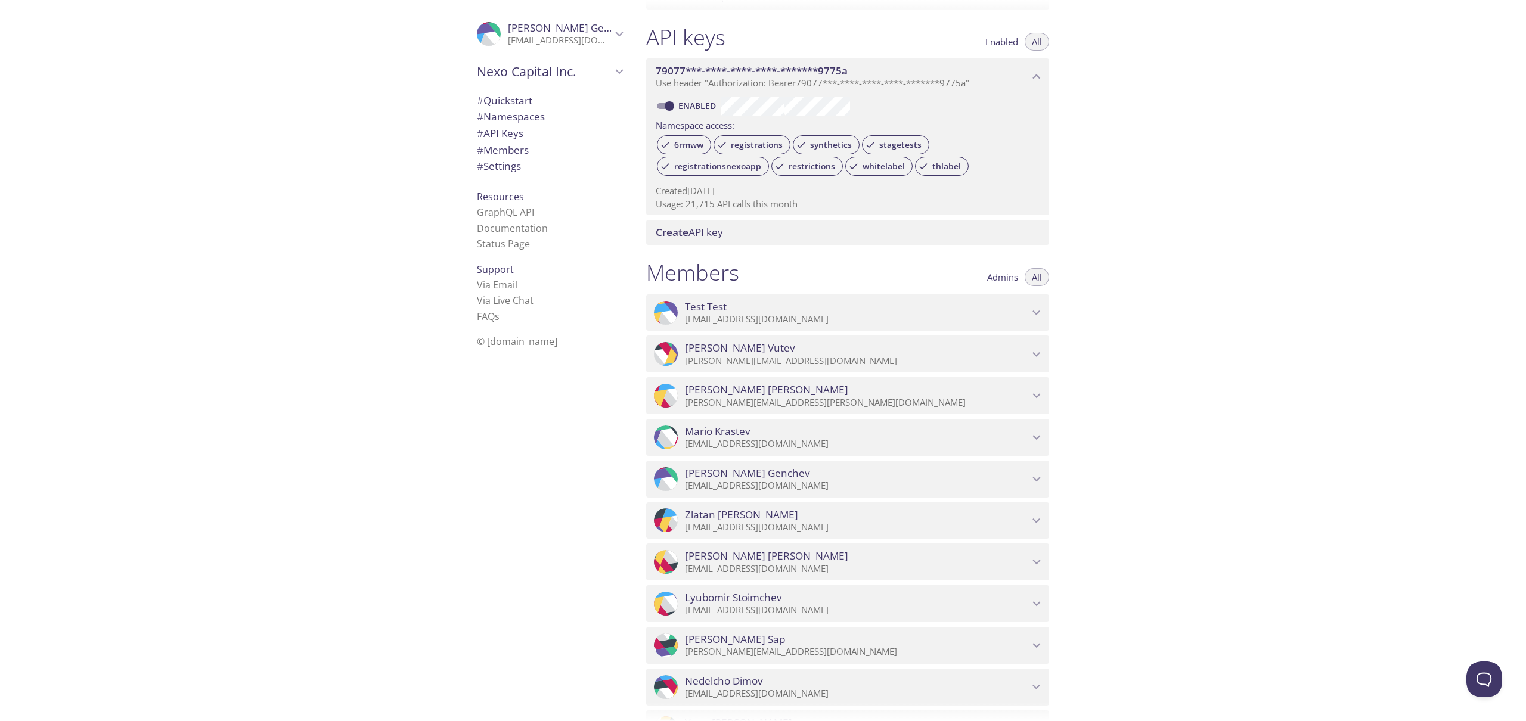
click at [992, 277] on span "Admins" at bounding box center [1002, 277] width 31 height 0
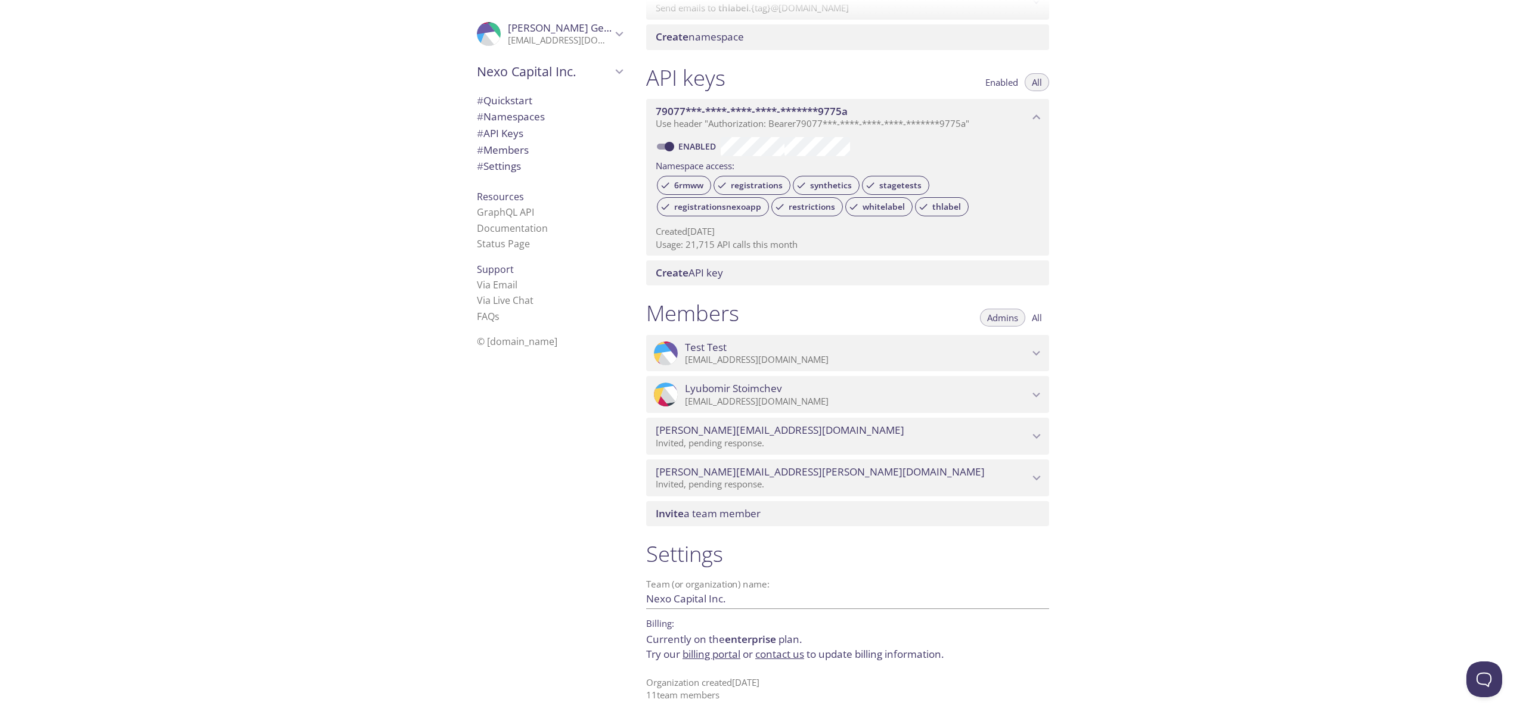
scroll to position [493, 0]
click at [1240, 294] on div "Quickstart Send a test email to [EMAIL_ADDRESS][DOMAIN_NAME] and then click her…" at bounding box center [1080, 360] width 889 height 721
click at [1237, 282] on div "Quickstart Send a test email to [EMAIL_ADDRESS][DOMAIN_NAME] and then click her…" at bounding box center [1080, 360] width 889 height 721
click at [1235, 281] on div "Quickstart Send a test email to [EMAIL_ADDRESS][DOMAIN_NAME] and then click her…" at bounding box center [1080, 360] width 889 height 721
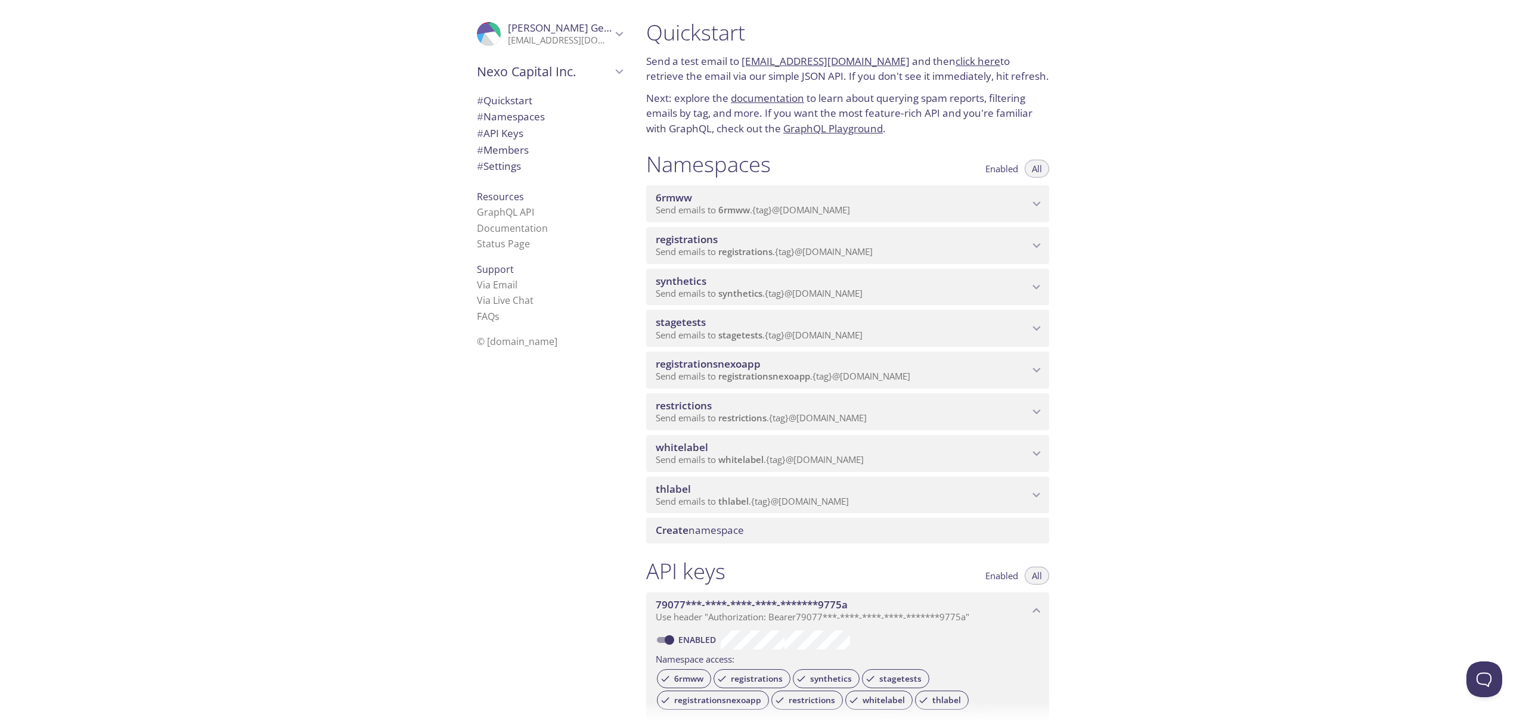
click at [1165, 334] on div "Quickstart Send a test email to 6rmww.test@inbox.testmail.app and then click he…" at bounding box center [1080, 360] width 889 height 721
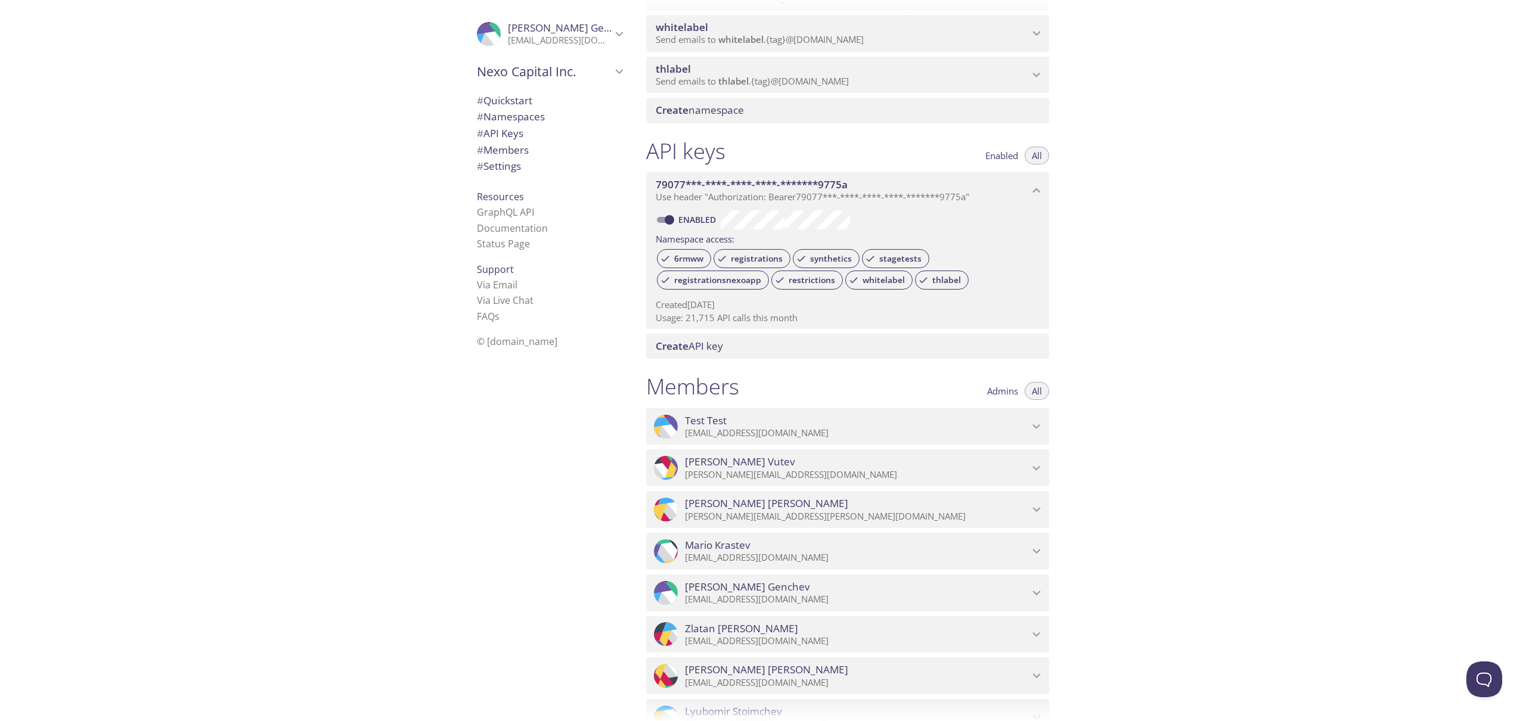
click at [1165, 336] on div "Quickstart Send a test email to 6rmww.test@inbox.testmail.app and then click he…" at bounding box center [1080, 360] width 889 height 721
click at [1164, 313] on div "Quickstart Send a test email to 6rmww.test@inbox.testmail.app and then click he…" at bounding box center [1080, 360] width 889 height 721
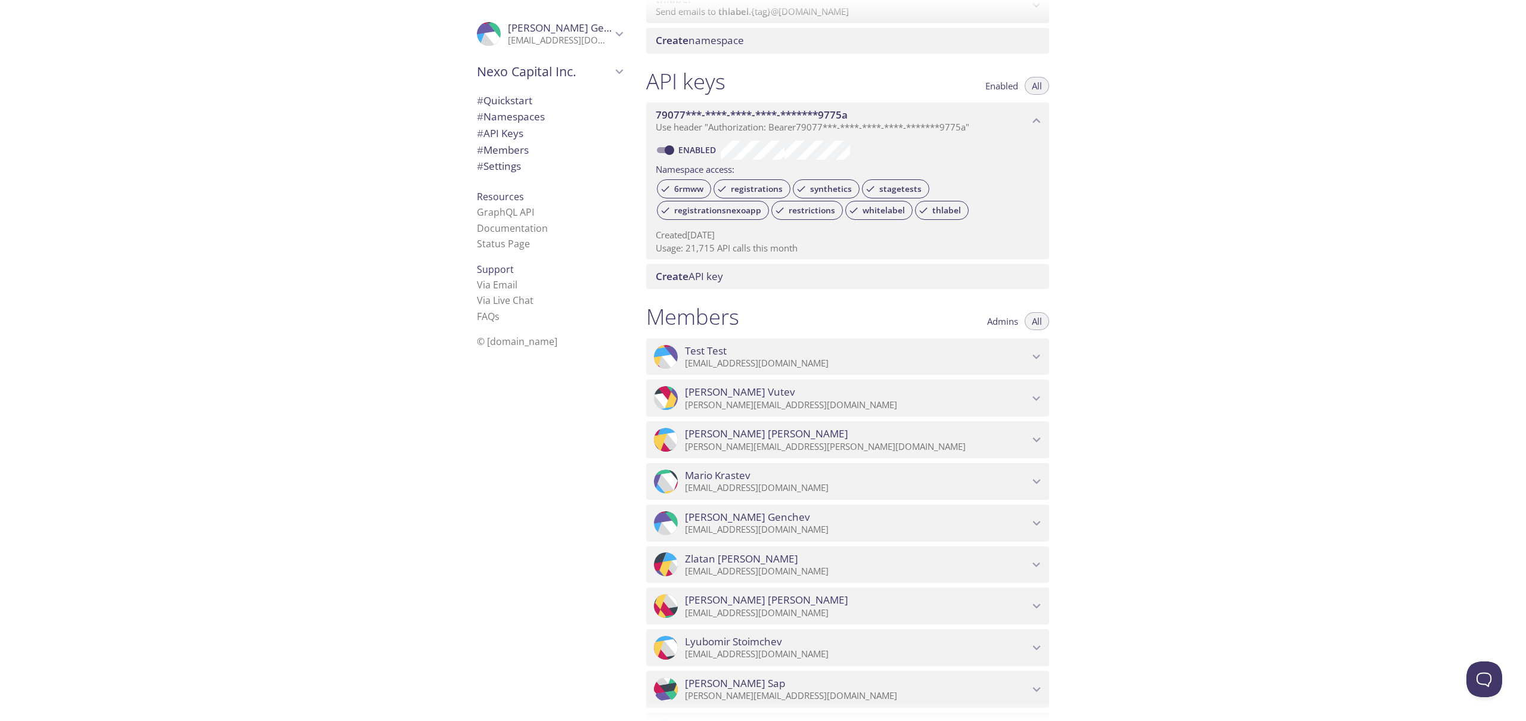
scroll to position [0, 0]
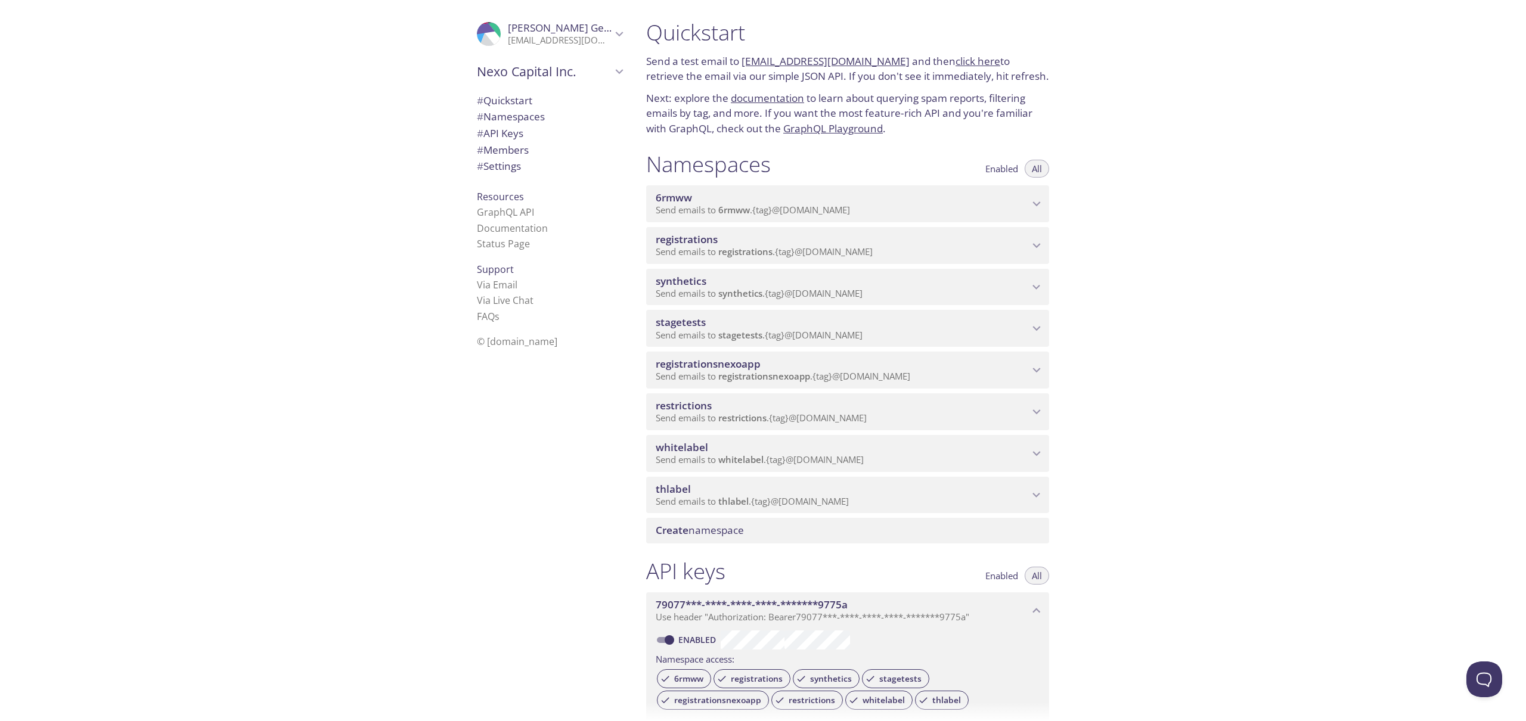
click at [1244, 297] on div "Quickstart Send a test email to 6rmww.test@inbox.testmail.app and then click he…" at bounding box center [1080, 360] width 889 height 721
click at [1249, 277] on div "Quickstart Send a test email to 6rmww.test@inbox.testmail.app and then click he…" at bounding box center [1080, 360] width 889 height 721
click at [1255, 260] on div "Quickstart Send a test email to 6rmww.test@inbox.testmail.app and then click he…" at bounding box center [1080, 360] width 889 height 721
drag, startPoint x: 1257, startPoint y: 238, endPoint x: 1287, endPoint y: 17, distance: 223.1
click at [1258, 237] on div "Quickstart Send a test email to 6rmww.test@inbox.testmail.app and then click he…" at bounding box center [1080, 360] width 889 height 721
